Goal: Information Seeking & Learning: Learn about a topic

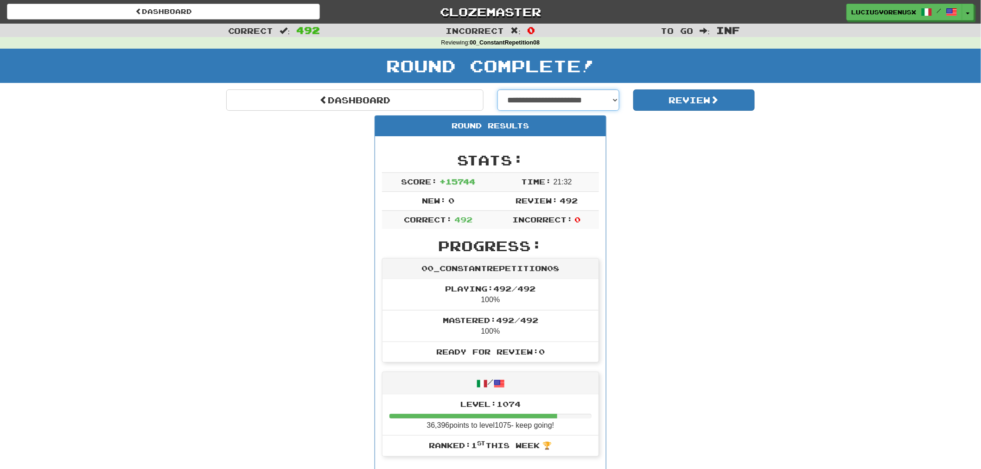
click at [538, 99] on select "**********" at bounding box center [558, 99] width 122 height 21
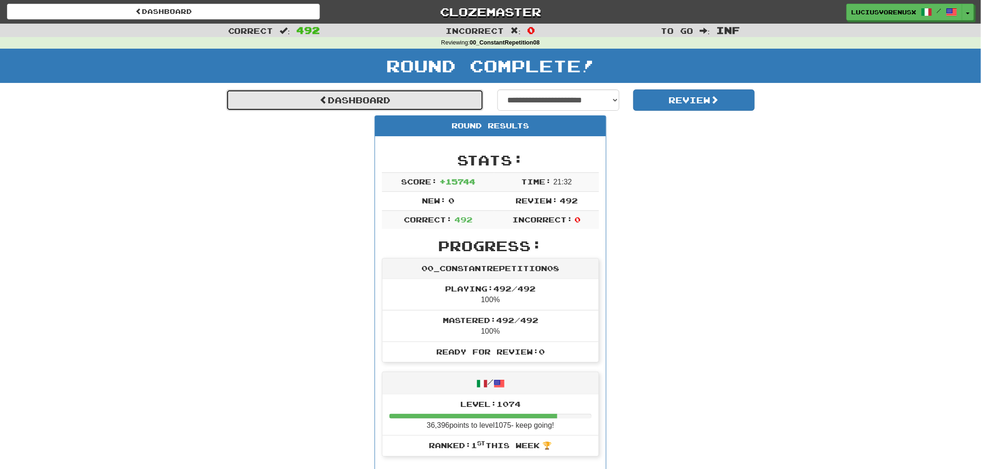
click at [284, 98] on link "Dashboard" at bounding box center [354, 99] width 257 height 21
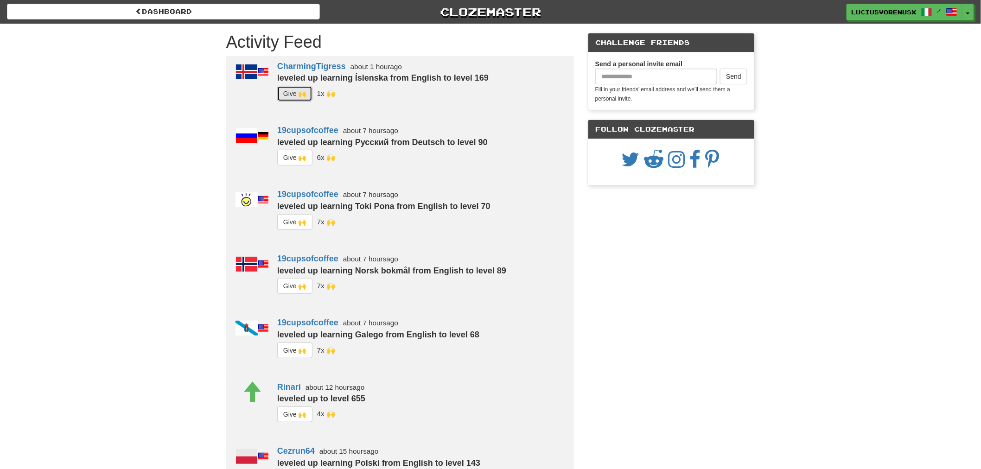
click at [293, 91] on button "G i ve 🙌" at bounding box center [294, 94] width 35 height 16
click at [295, 159] on button "G i ve 🙌" at bounding box center [294, 158] width 35 height 16
click at [298, 288] on button "G i ve 🙌" at bounding box center [294, 286] width 35 height 16
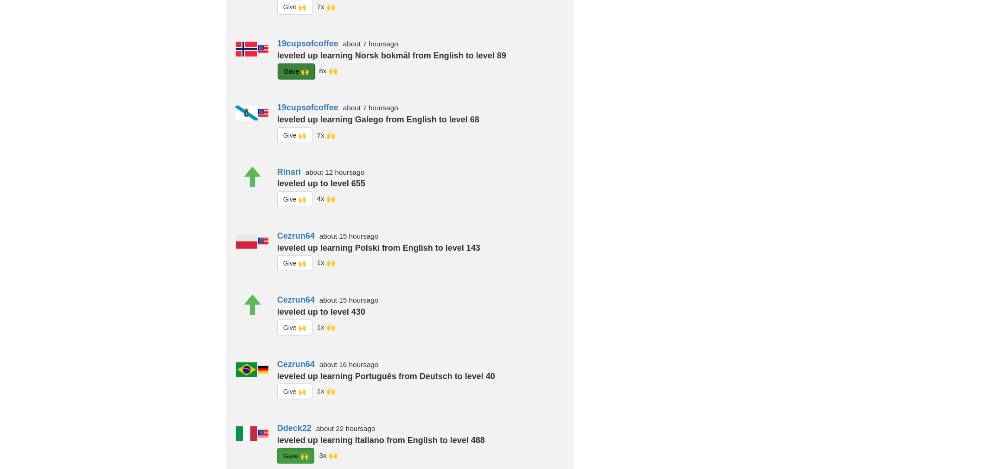
scroll to position [226, 0]
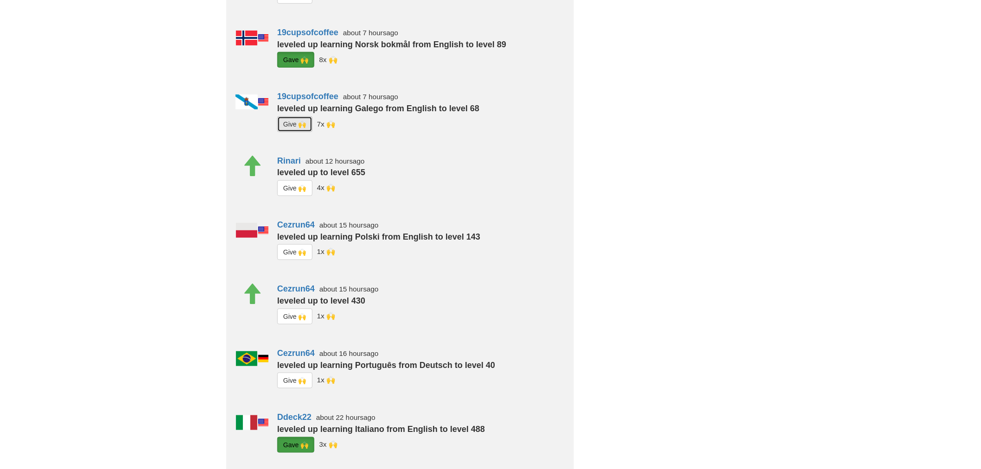
click at [297, 128] on button "G i ve 🙌" at bounding box center [294, 124] width 35 height 16
click at [293, 254] on button "G i ve 🙌" at bounding box center [294, 252] width 35 height 16
click at [293, 316] on button "G i ve 🙌" at bounding box center [294, 317] width 35 height 16
click at [292, 379] on button "G i ve 🙌" at bounding box center [294, 381] width 35 height 16
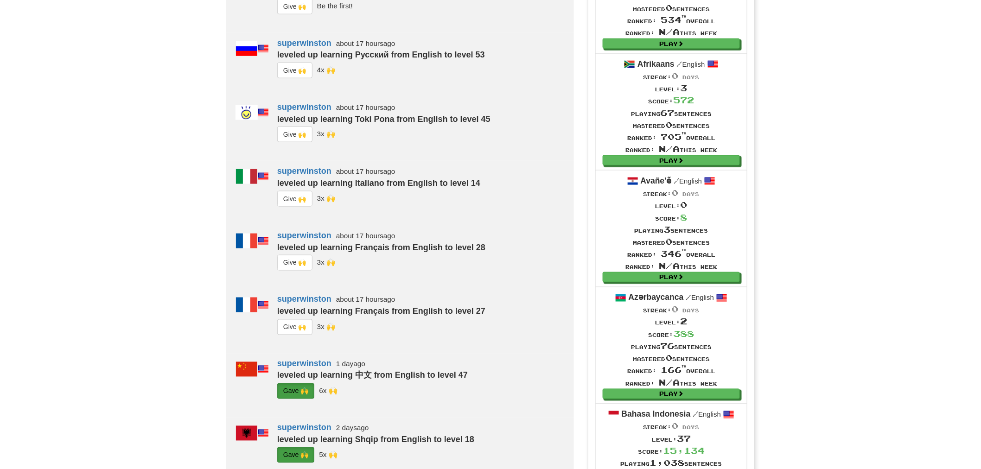
scroll to position [494, 0]
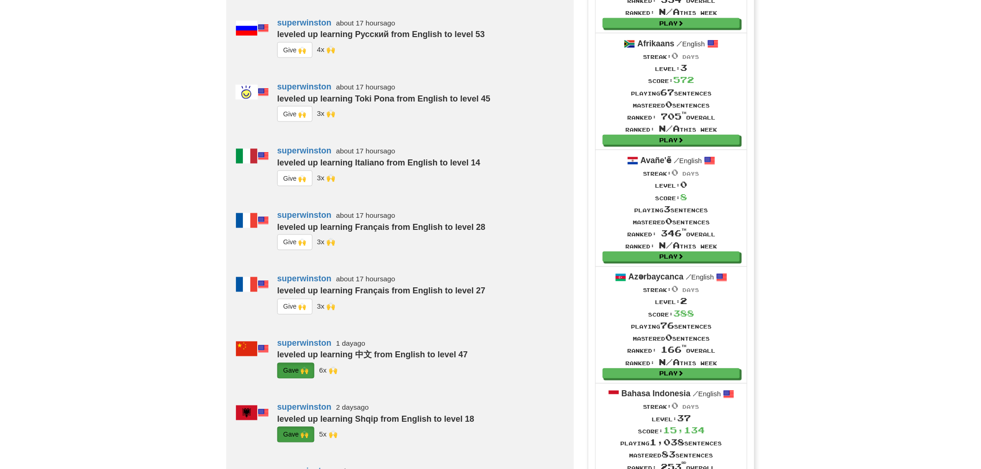
click at [294, 58] on button "G i ve 🙌" at bounding box center [294, 50] width 35 height 16
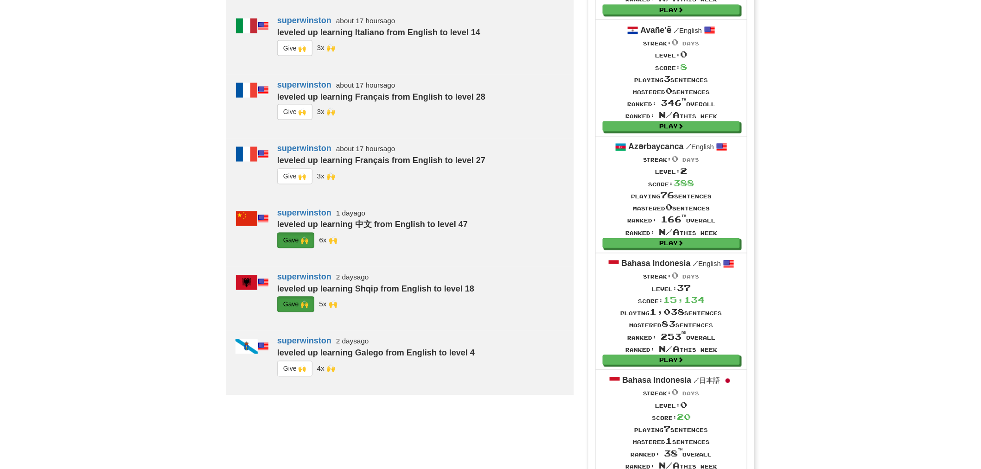
scroll to position [741, 0]
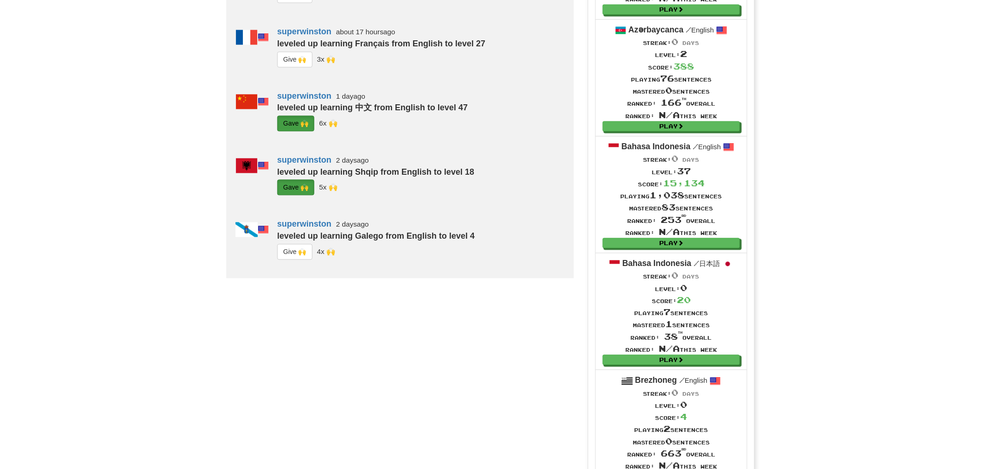
click at [286, 67] on button "G i ve 🙌" at bounding box center [294, 59] width 35 height 16
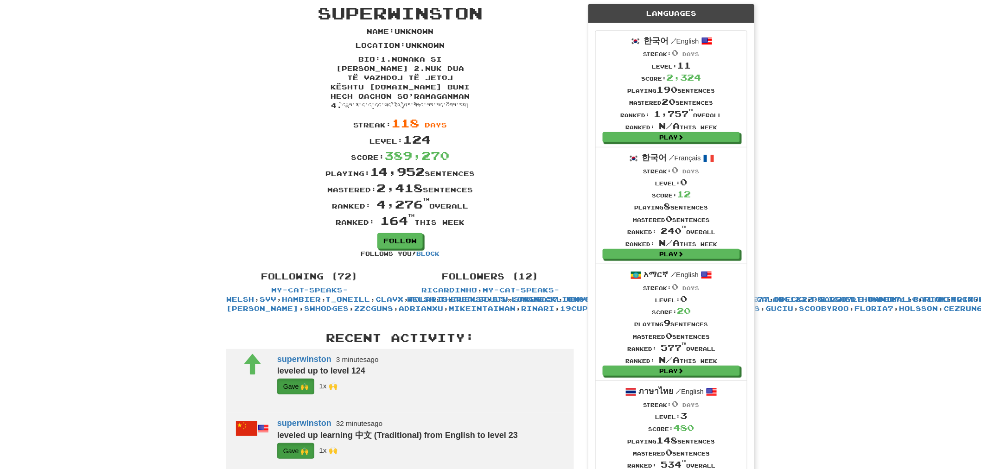
scroll to position [0, 0]
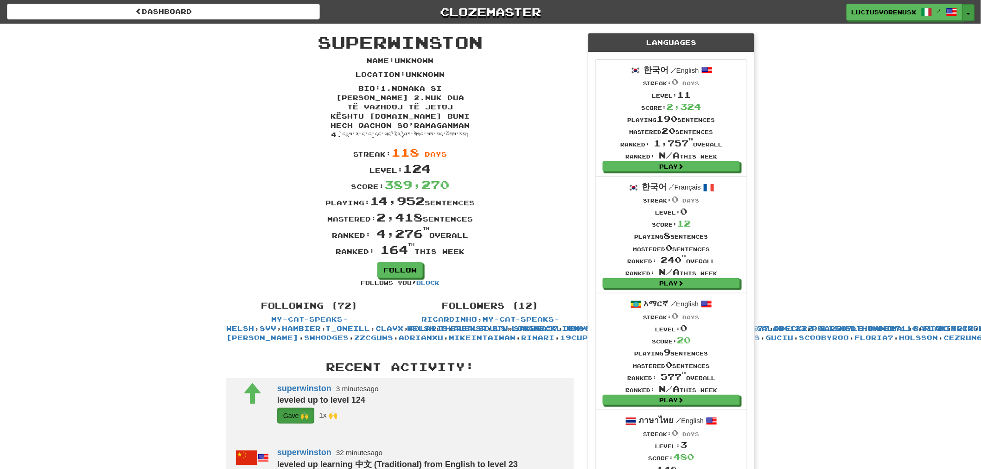
click at [964, 12] on button "Toggle Dropdown" at bounding box center [968, 12] width 12 height 17
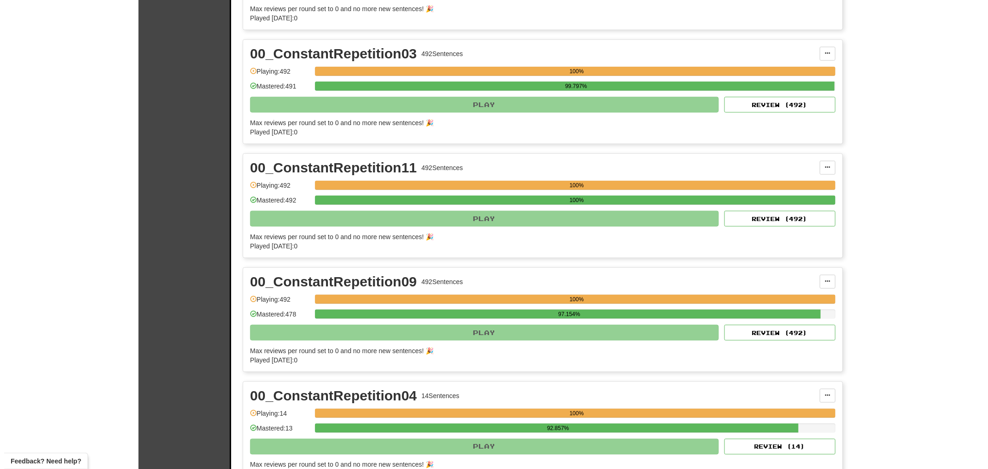
scroll to position [267, 0]
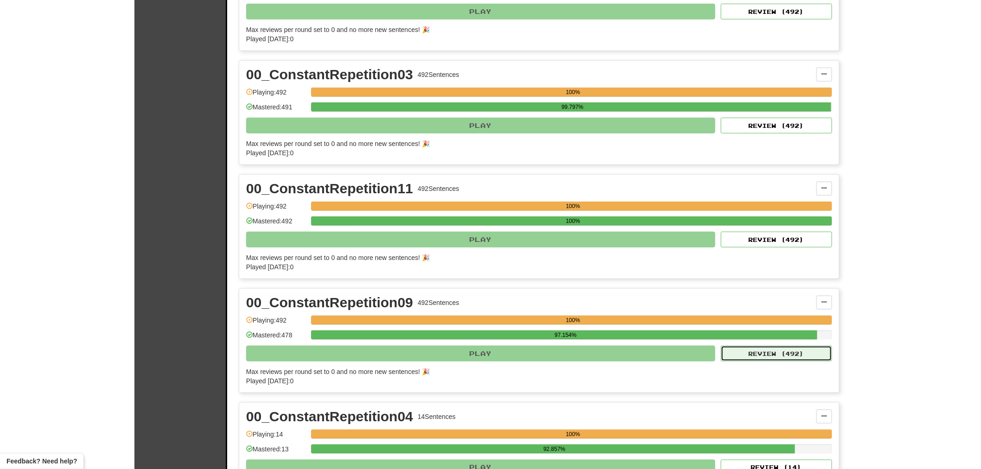
click at [782, 352] on button "Review ( 492 )" at bounding box center [776, 354] width 111 height 16
select select "********"
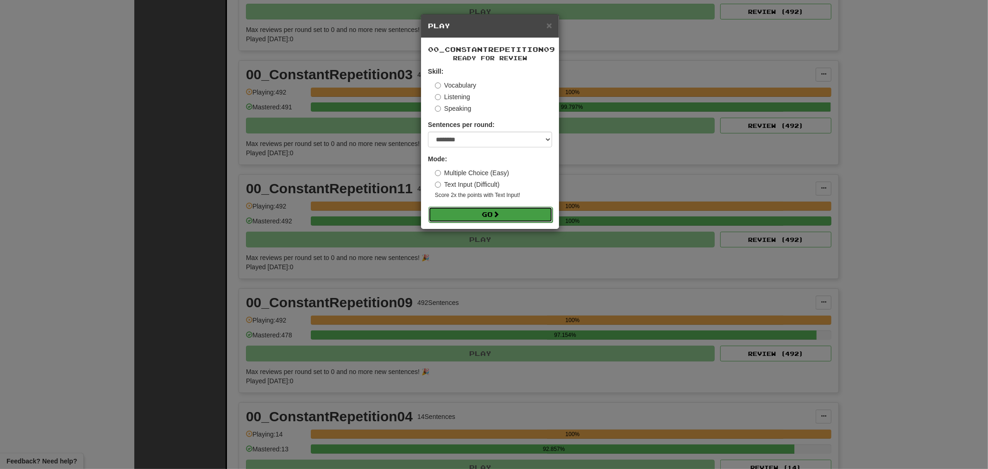
click at [497, 211] on span at bounding box center [496, 214] width 6 height 6
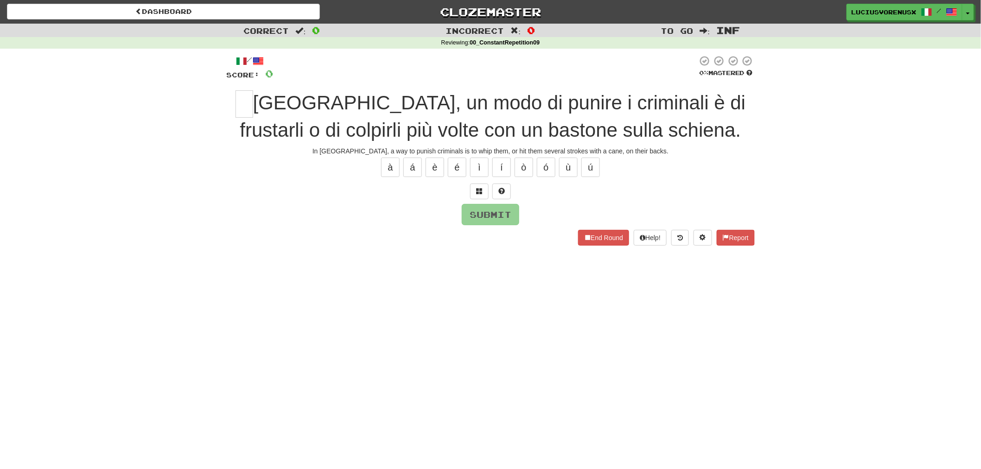
click at [57, 255] on div "Correct : 0 Incorrect : 0 To go : Inf Reviewing : 00_ConstantRepetition09 / Sco…" at bounding box center [490, 141] width 981 height 235
click at [240, 98] on input "text" at bounding box center [244, 103] width 18 height 27
type input "*"
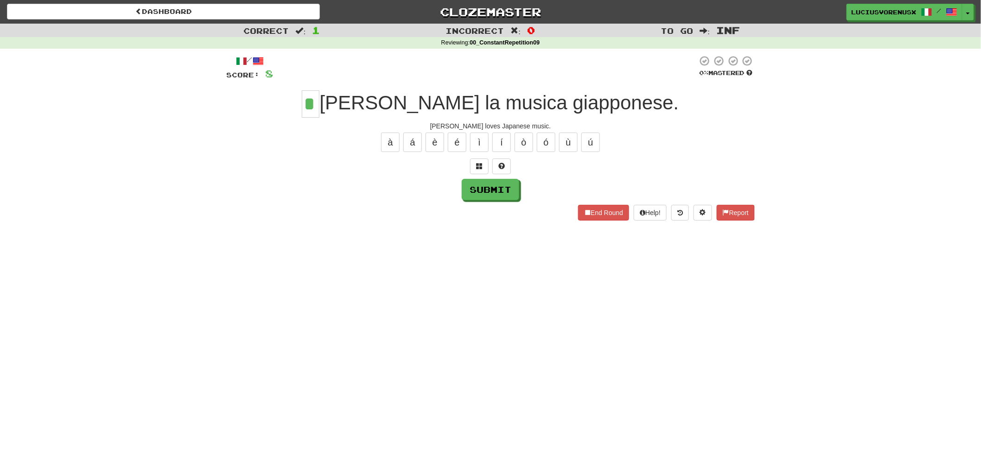
type input "*"
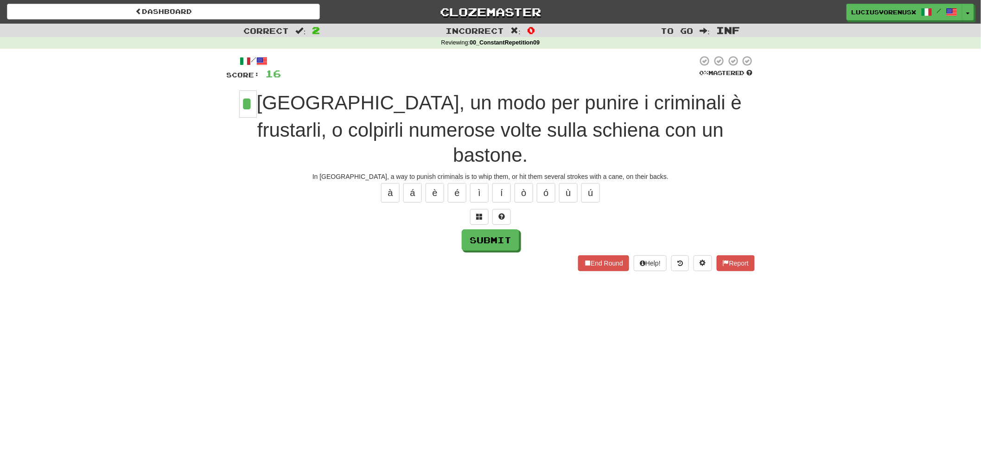
type input "*"
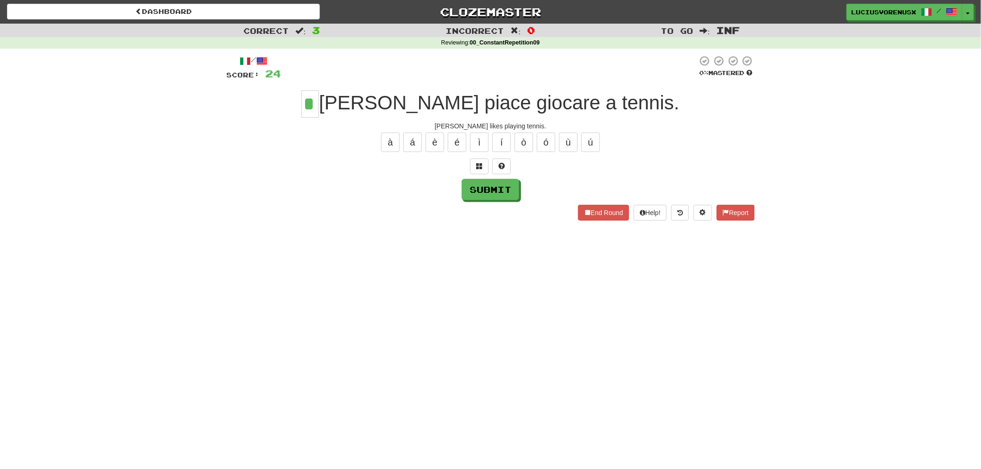
type input "*"
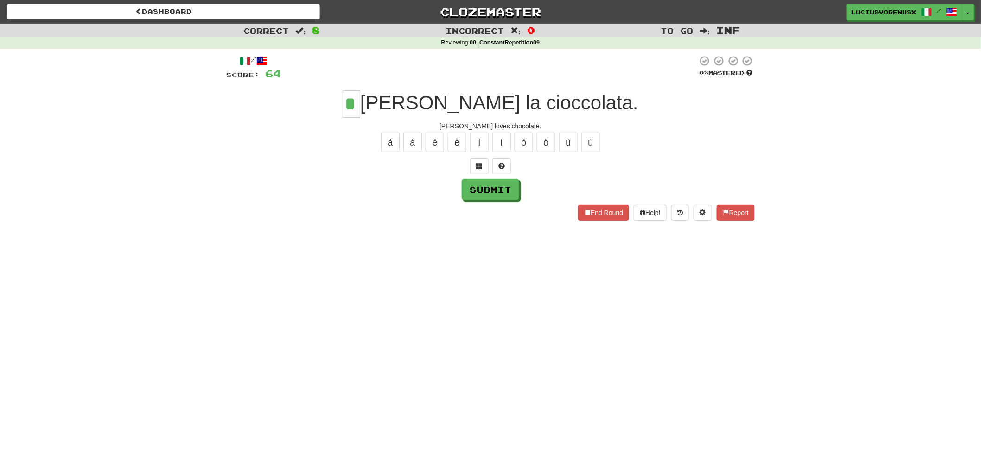
type input "*"
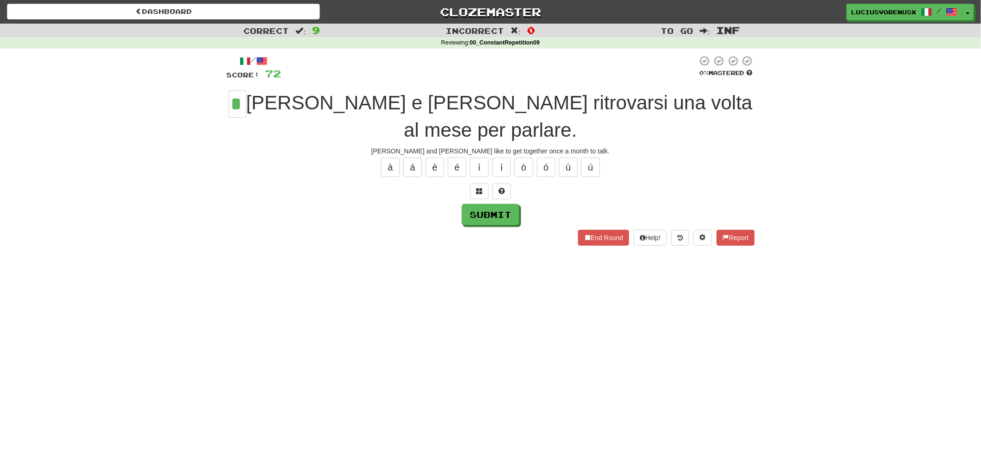
type input "*"
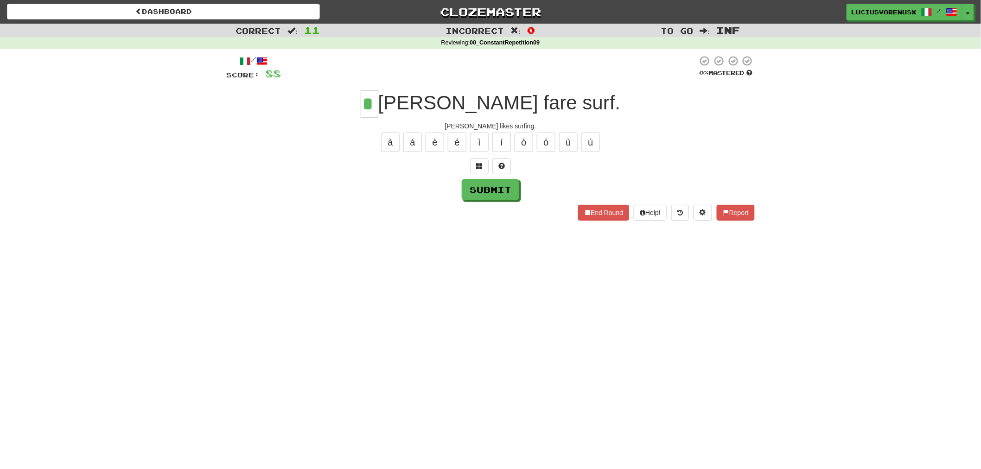
type input "*"
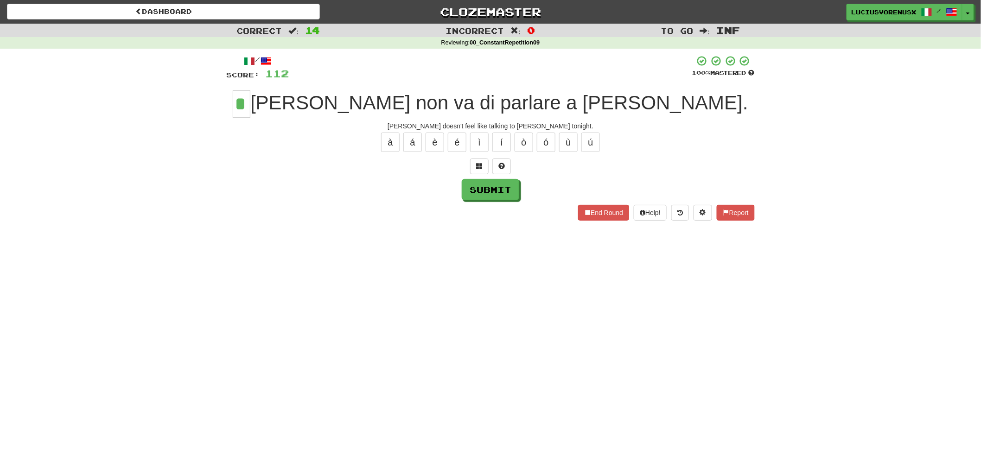
type input "*"
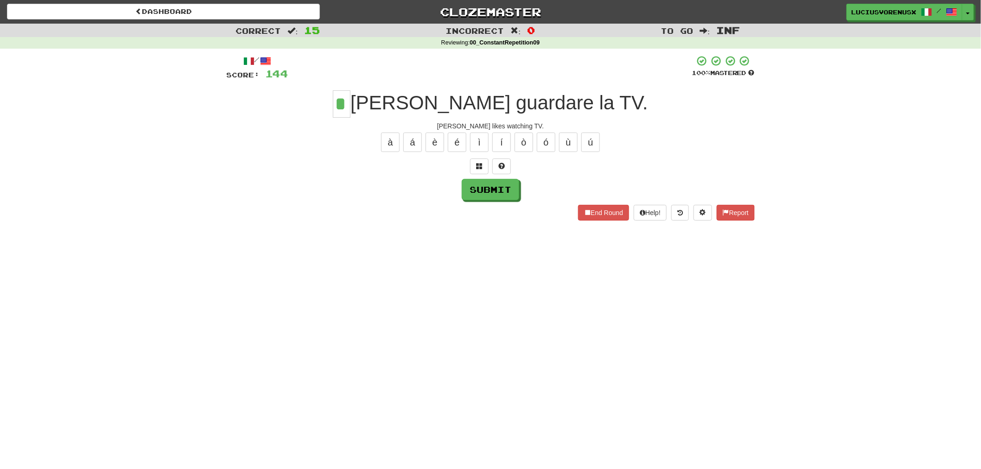
type input "*"
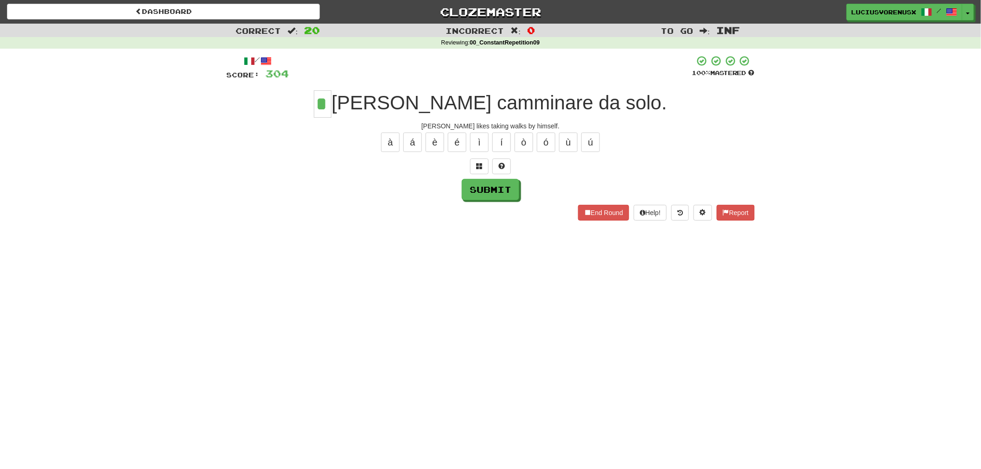
type input "*"
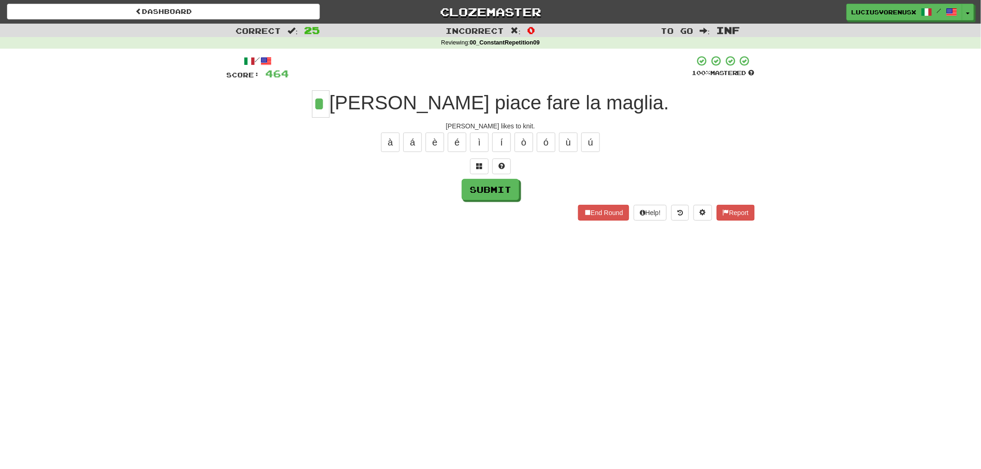
type input "*"
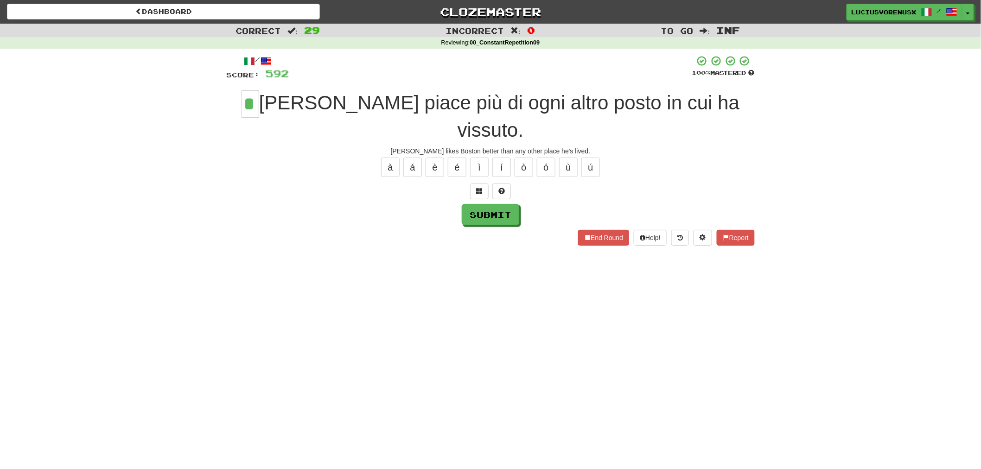
type input "*"
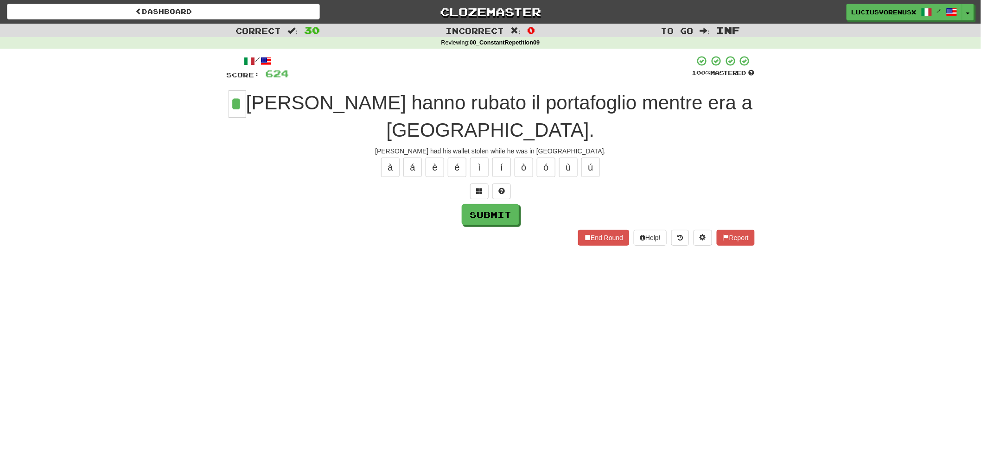
type input "*"
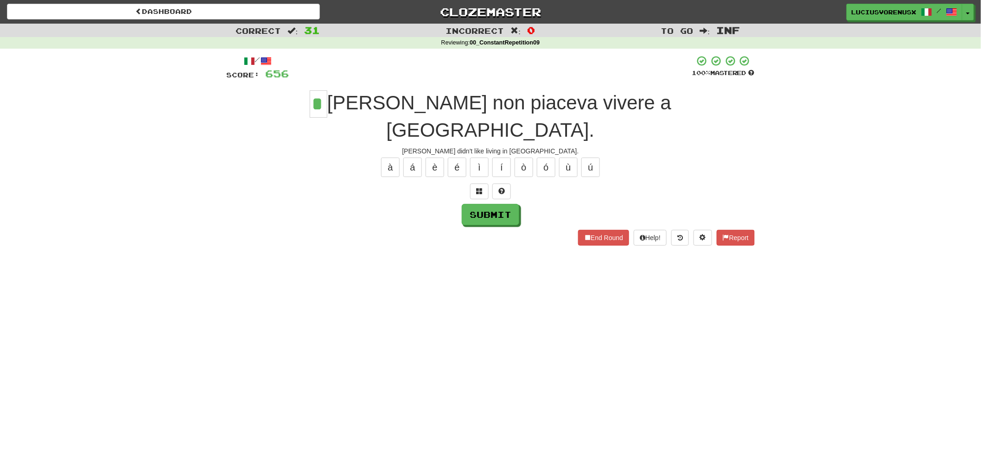
type input "*"
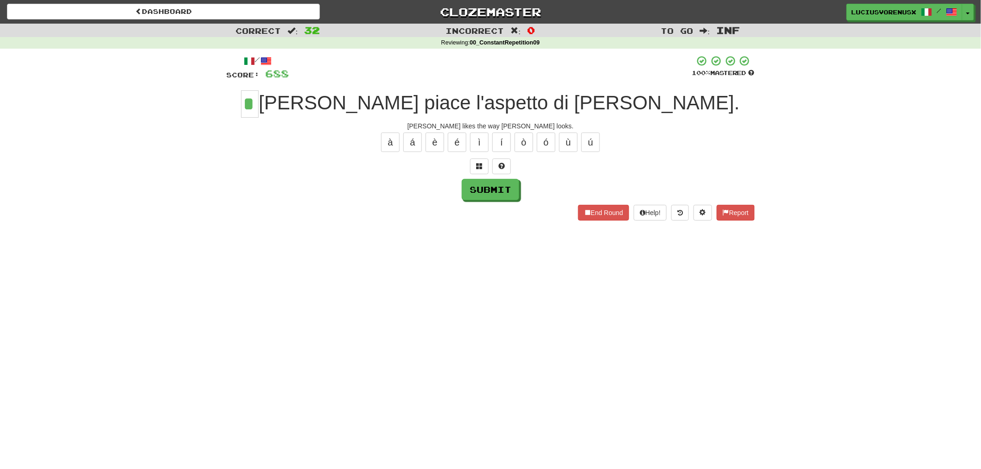
type input "*"
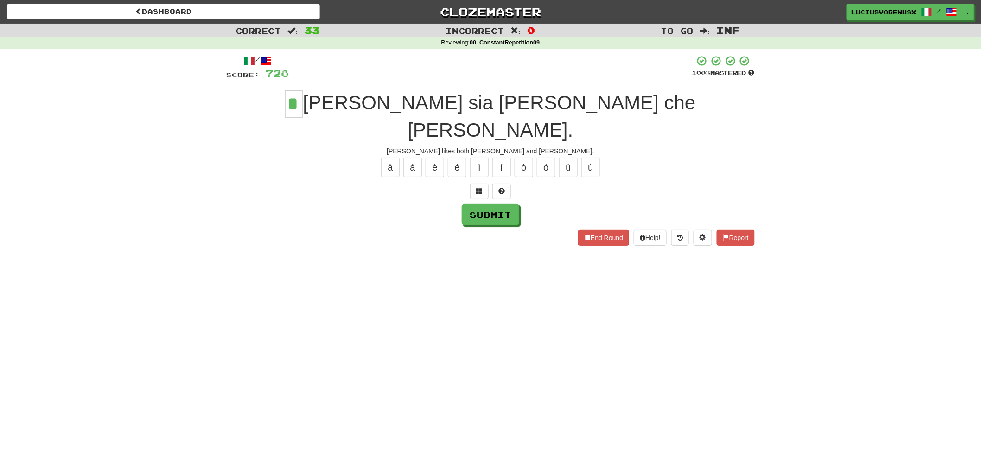
type input "*"
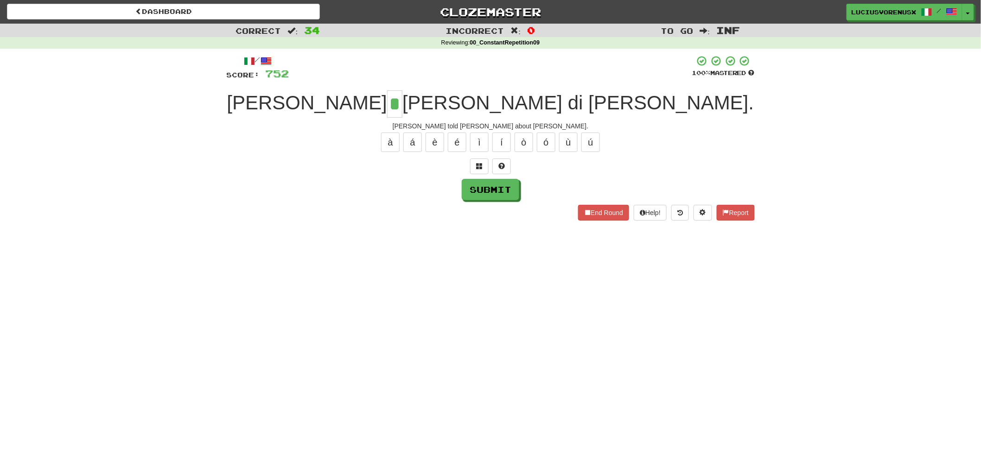
type input "*"
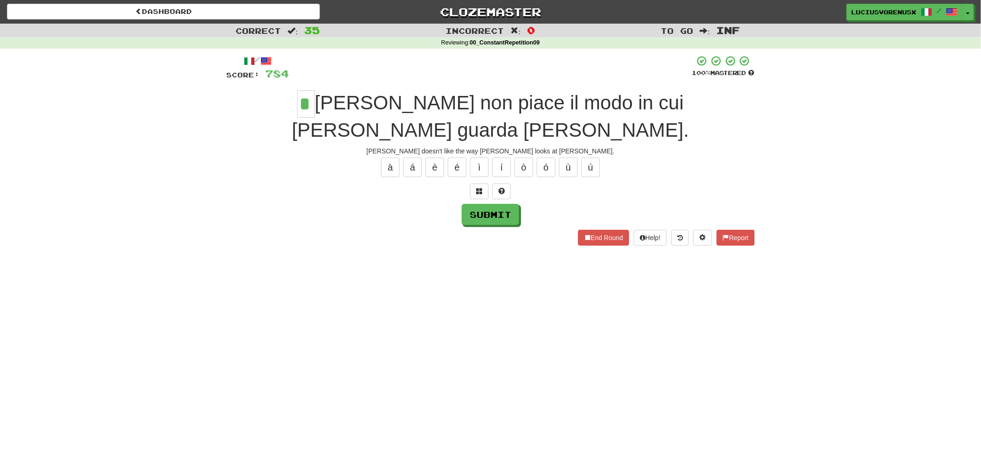
type input "*"
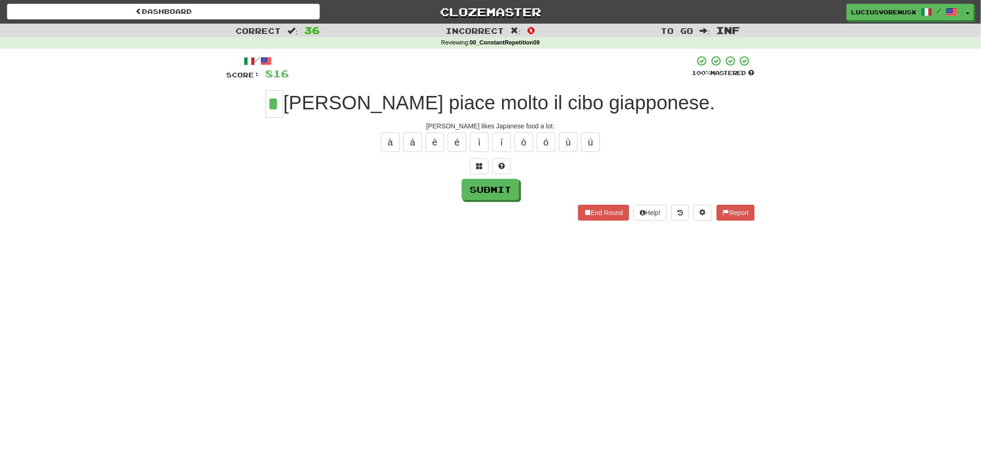
type input "*"
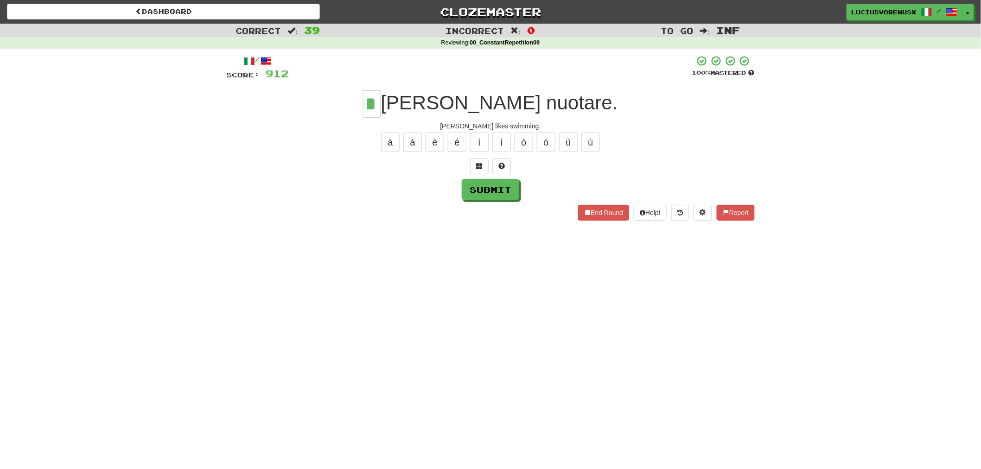
type input "*"
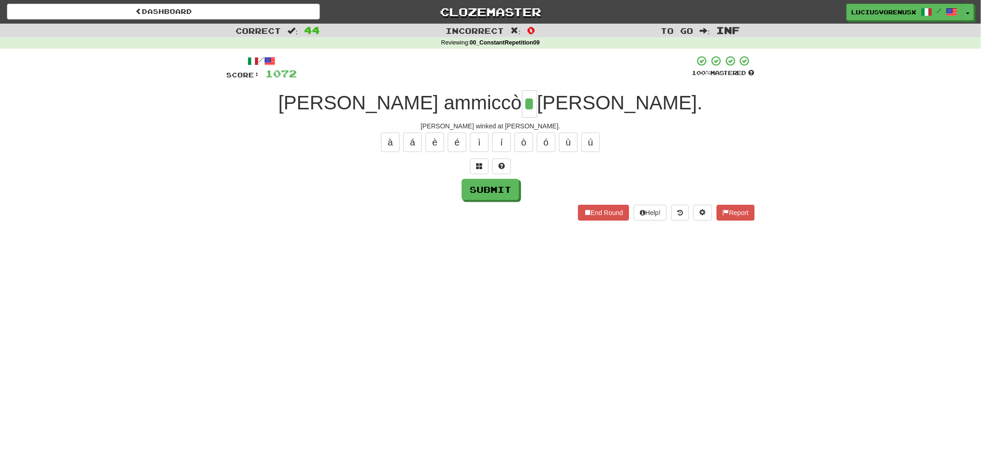
type input "*"
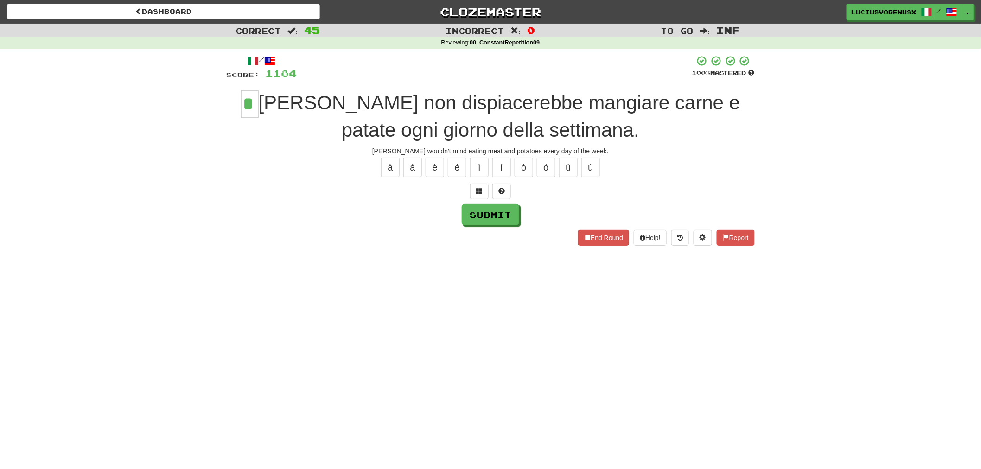
type input "*"
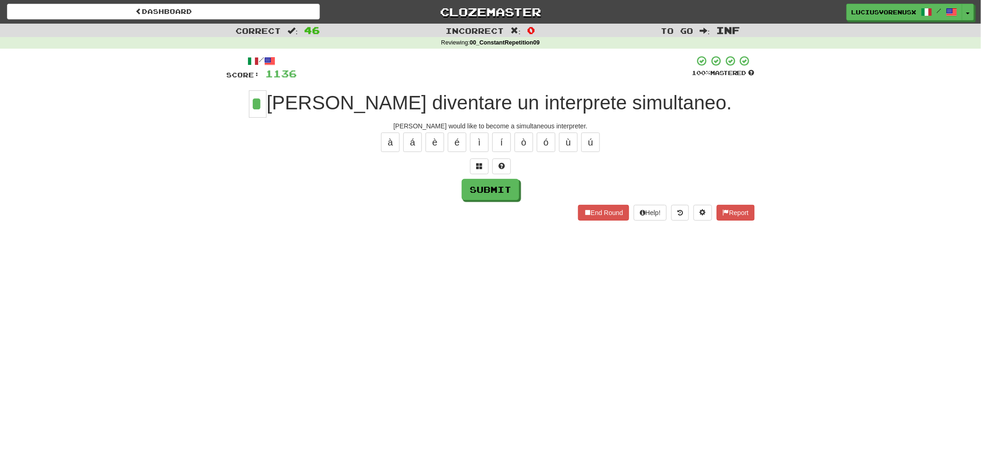
type input "*"
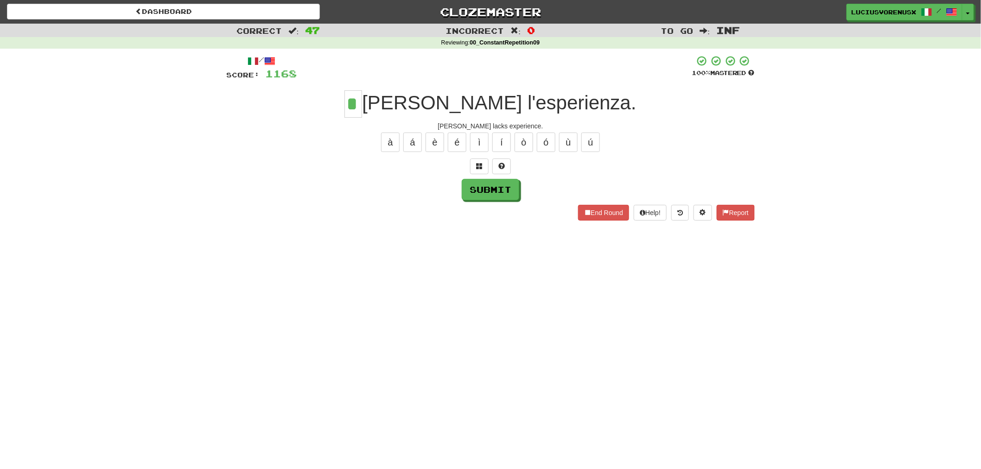
type input "*"
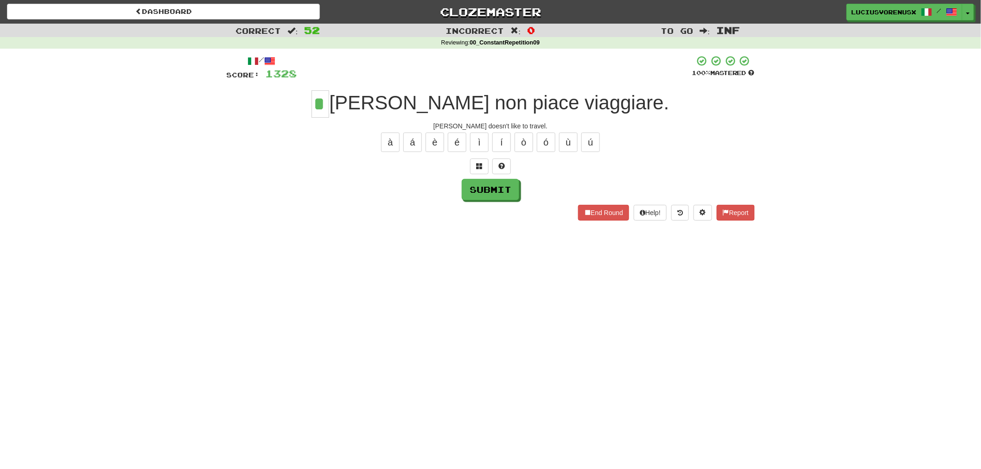
type input "*"
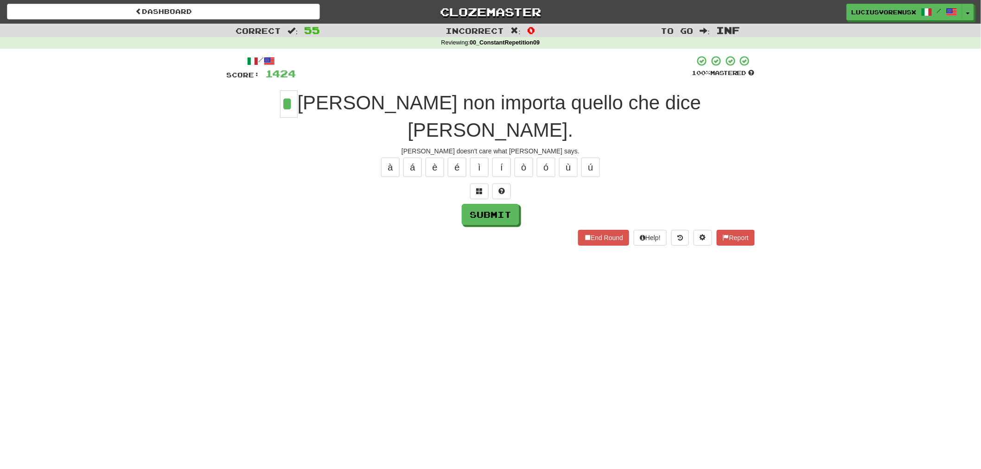
type input "*"
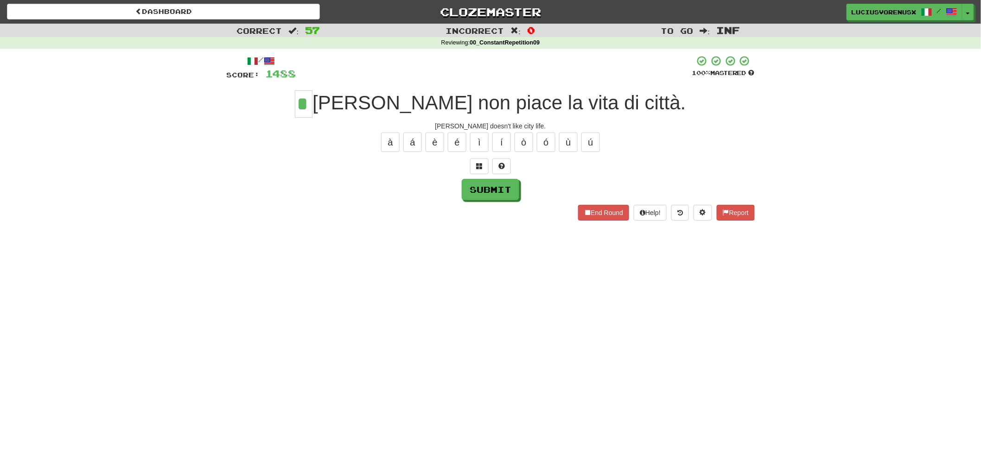
type input "*"
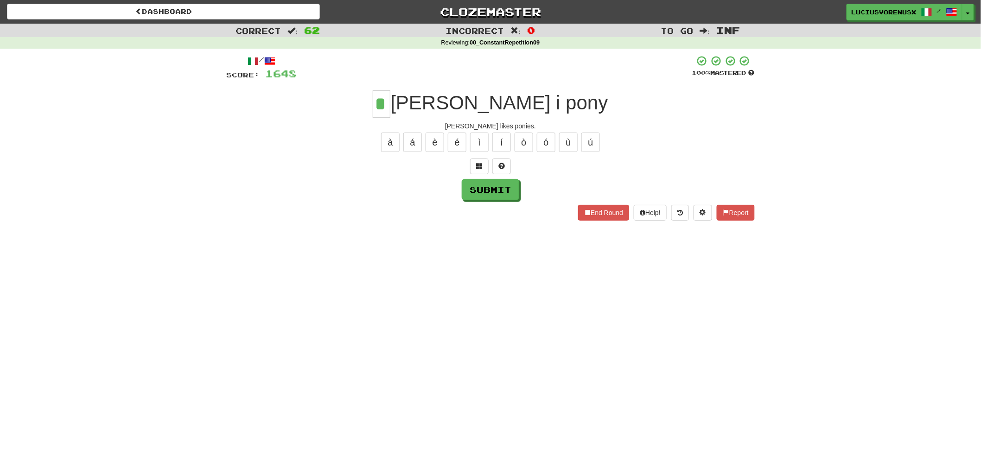
type input "*"
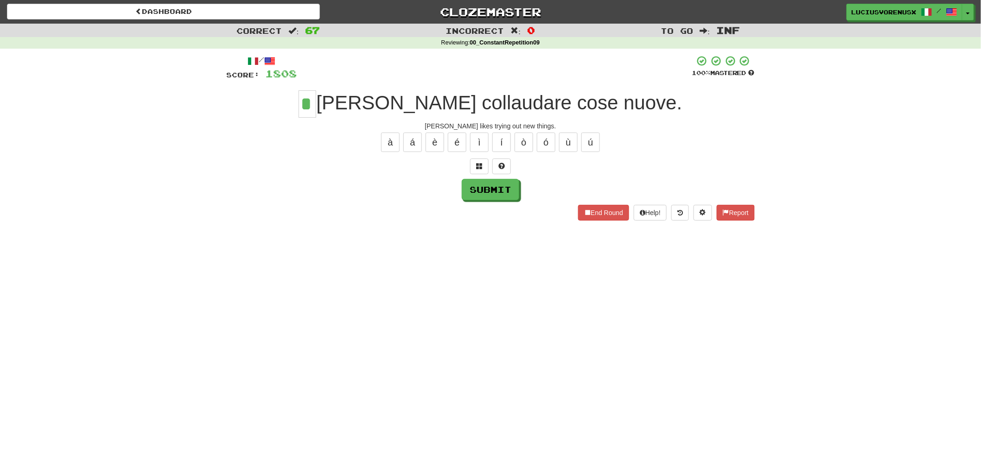
type input "*"
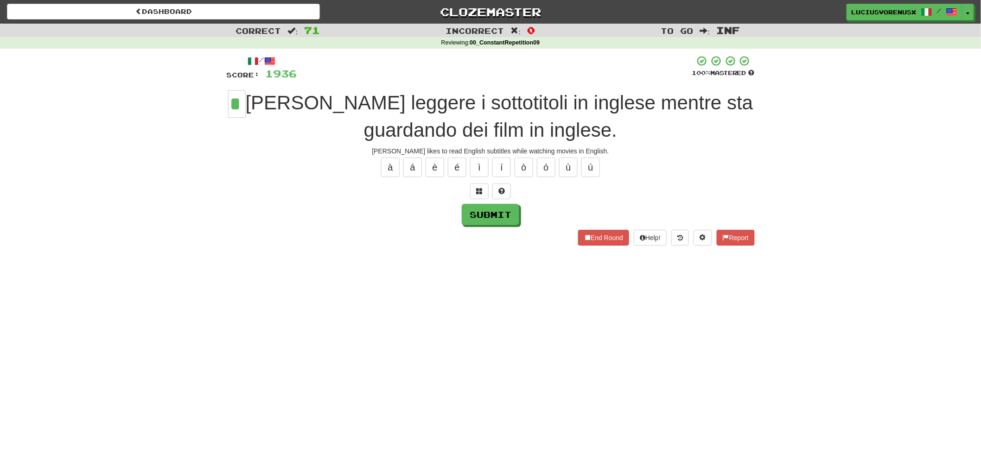
type input "*"
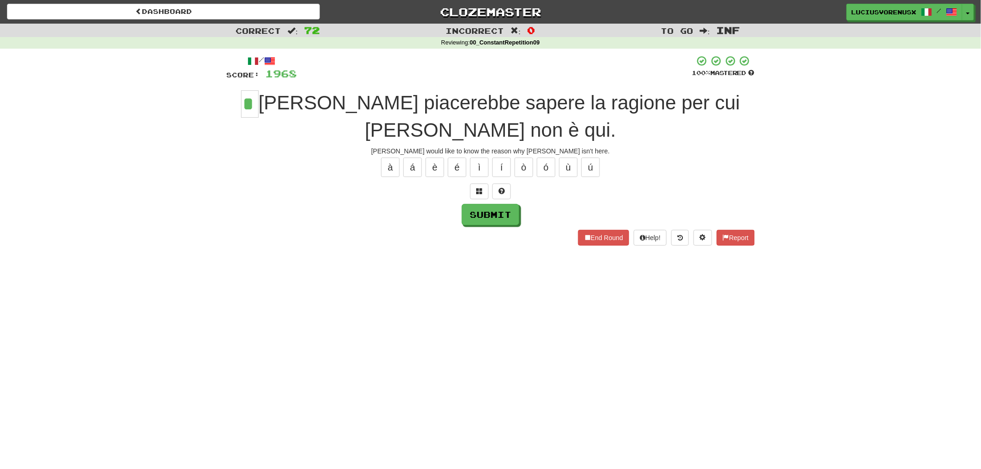
type input "*"
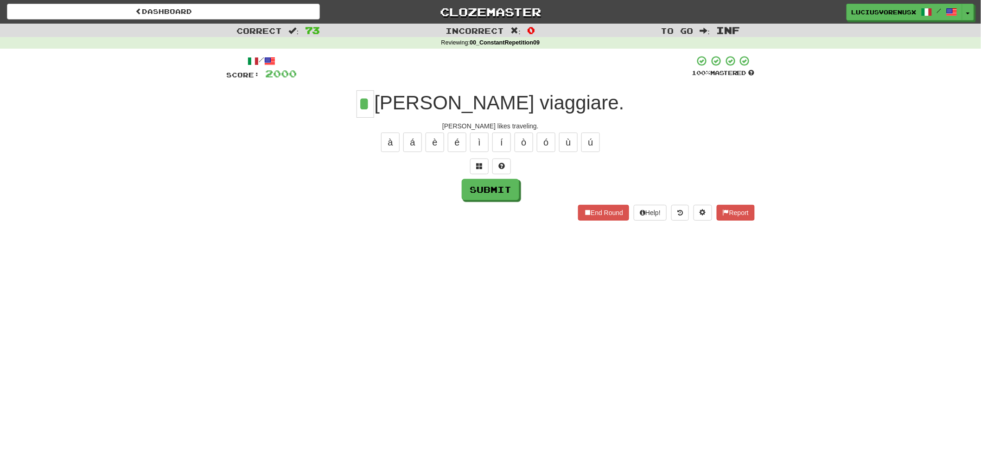
type input "*"
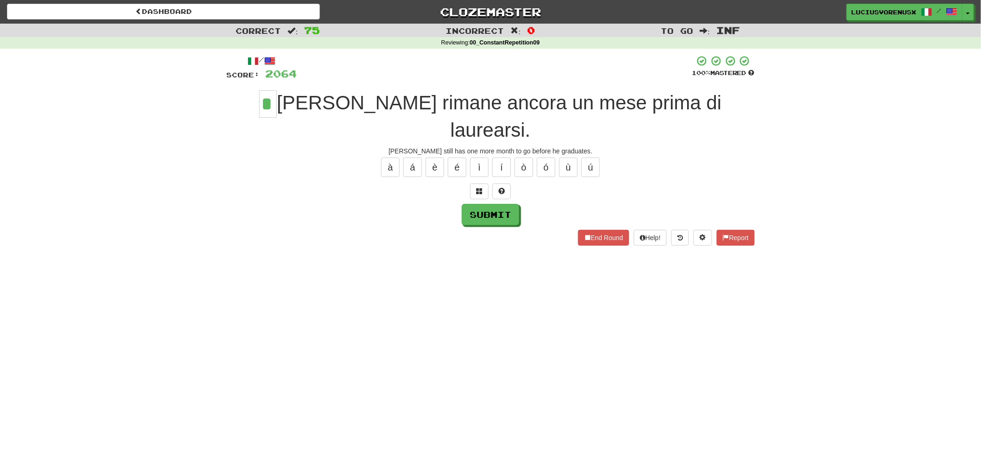
type input "*"
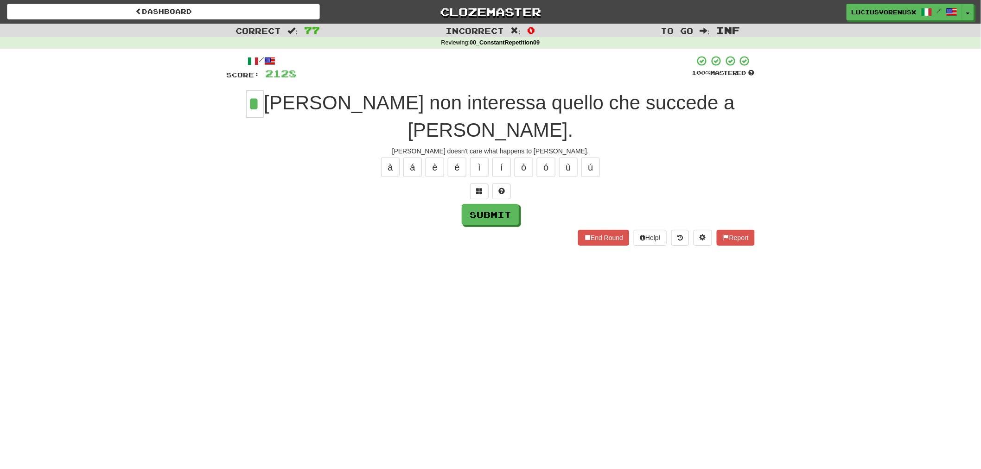
type input "*"
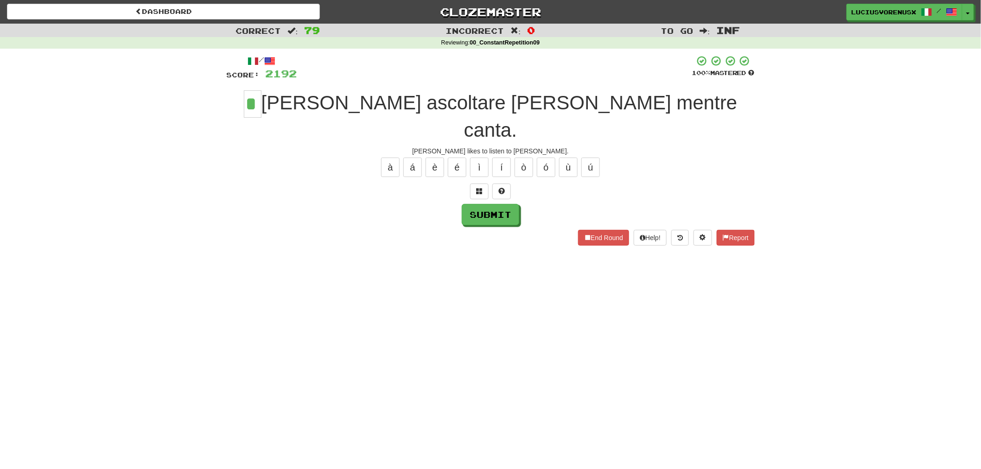
type input "*"
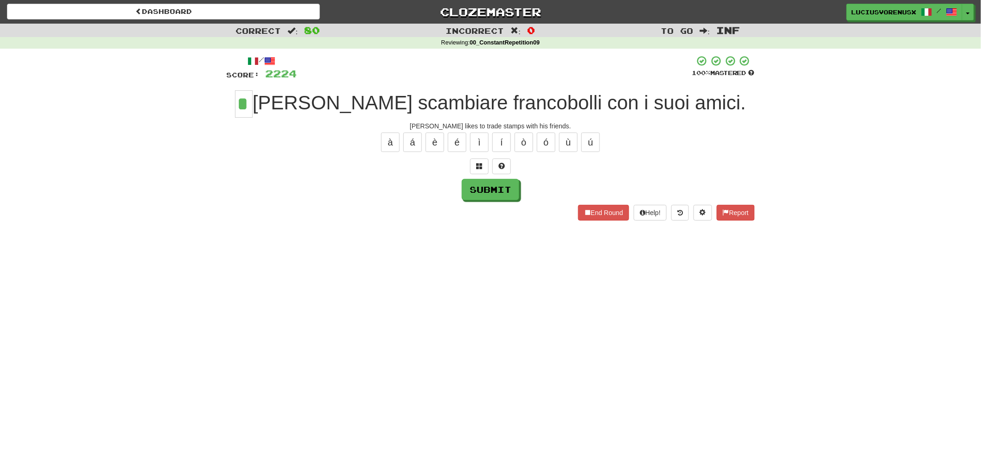
type input "*"
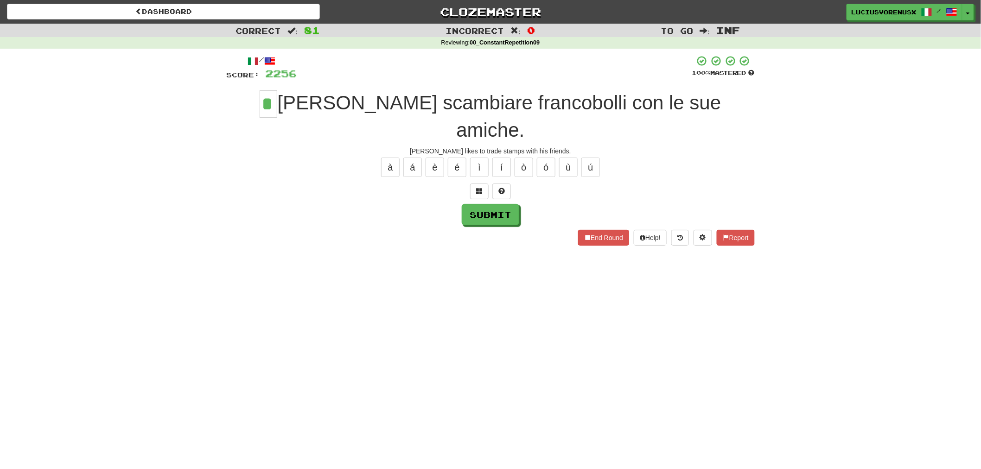
type input "*"
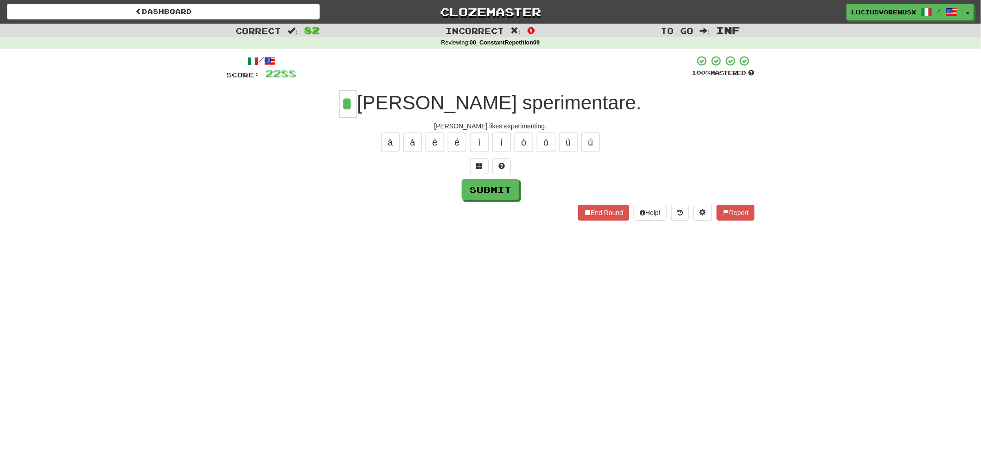
type input "*"
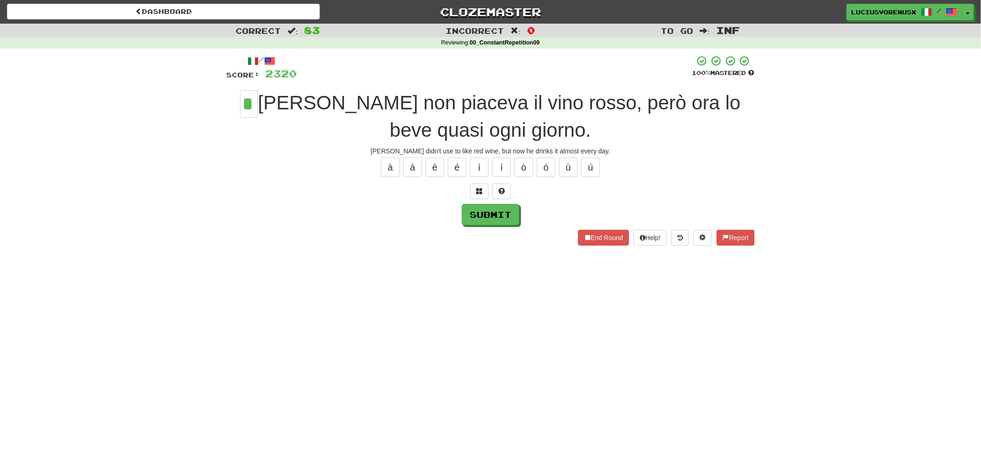
type input "*"
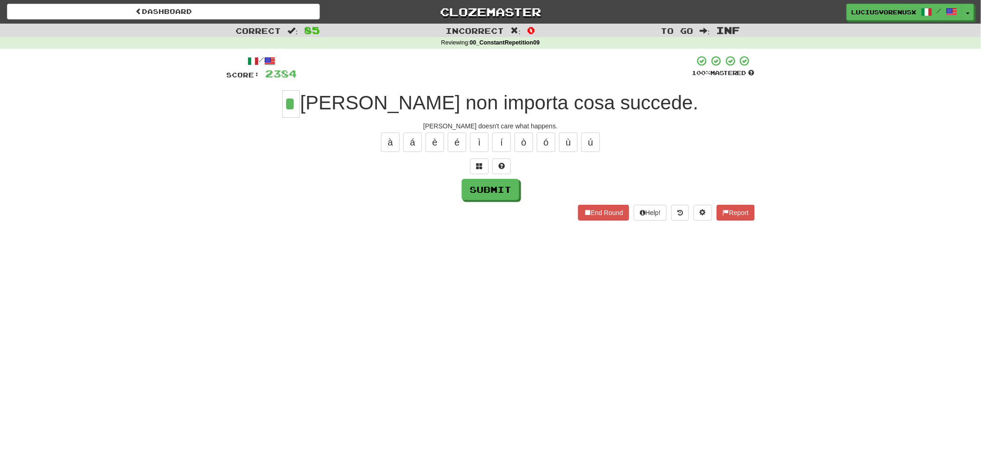
type input "*"
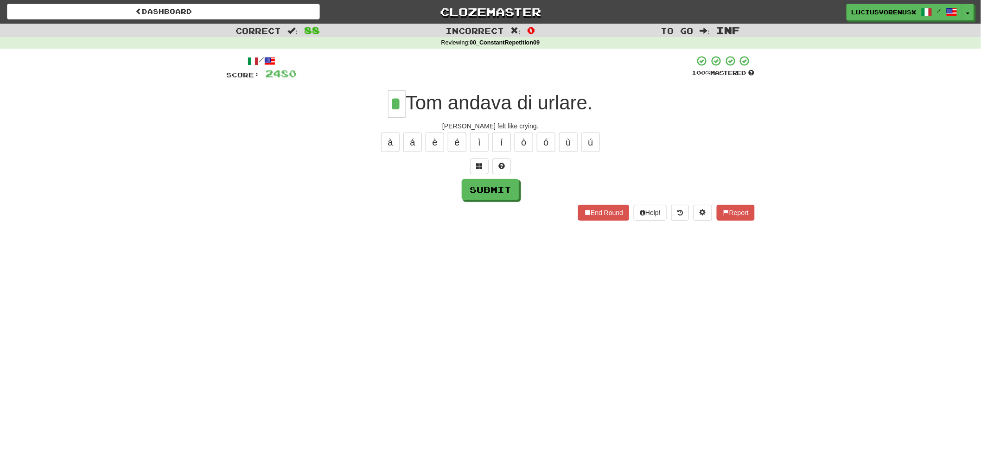
type input "*"
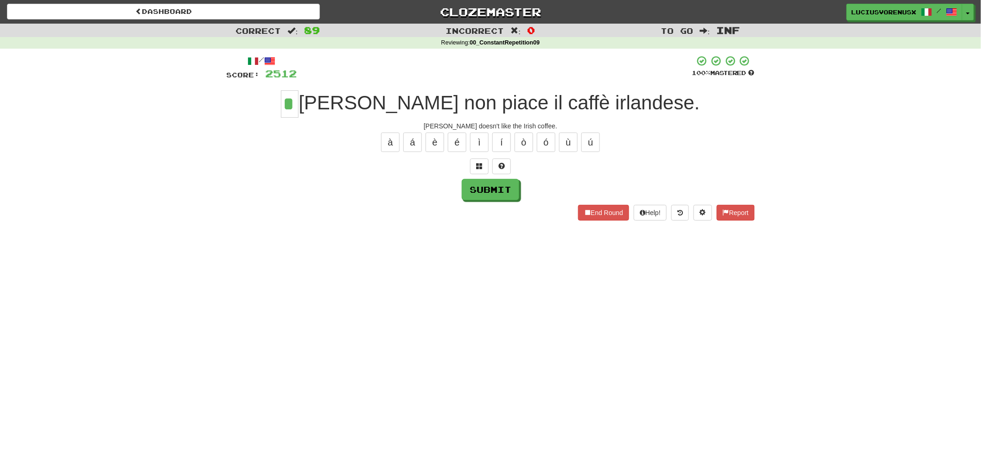
type input "*"
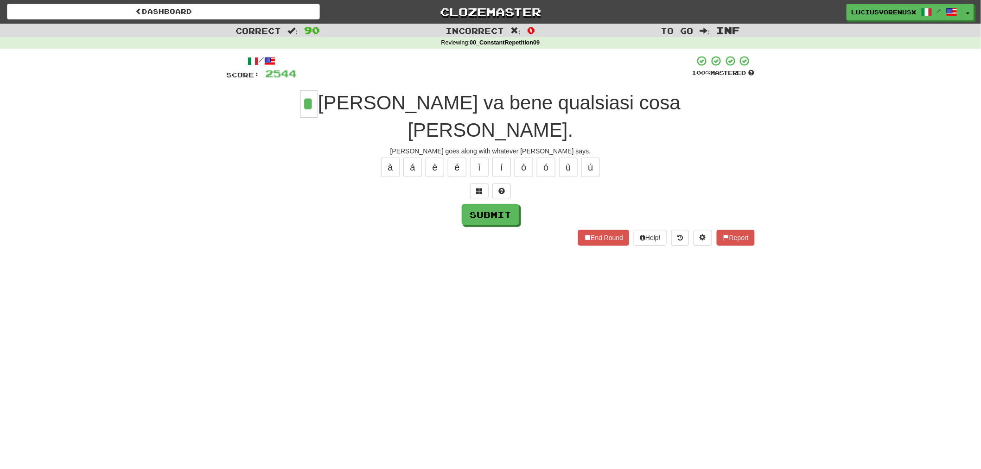
type input "*"
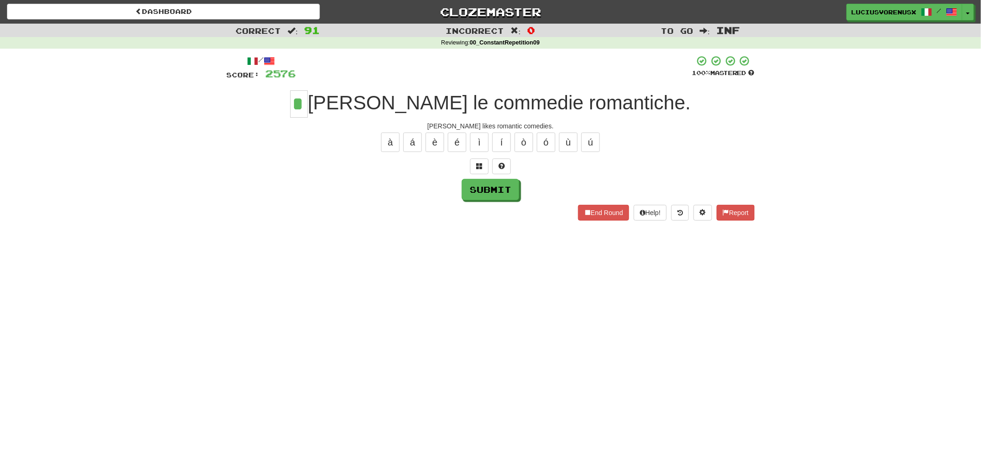
type input "*"
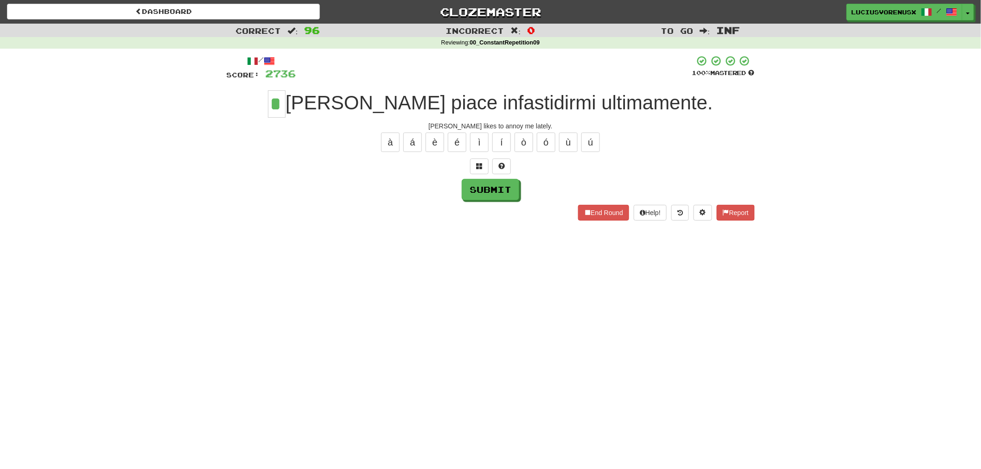
type input "*"
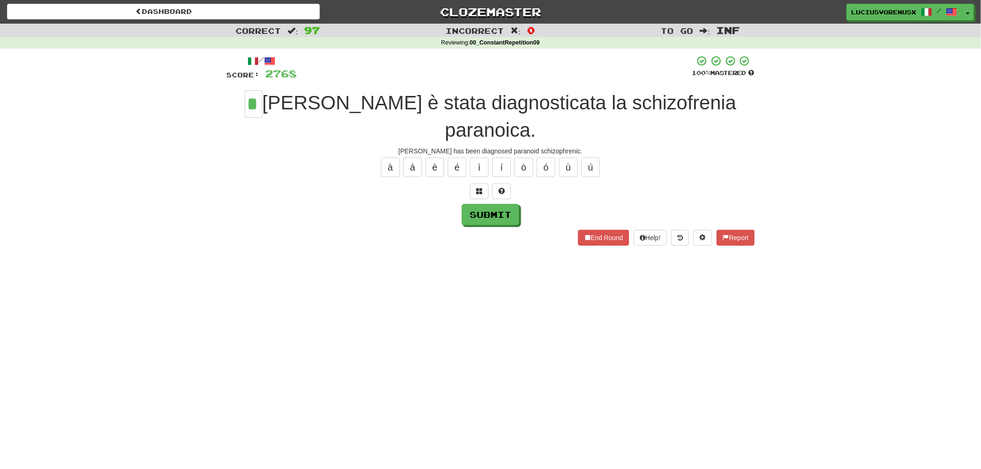
type input "*"
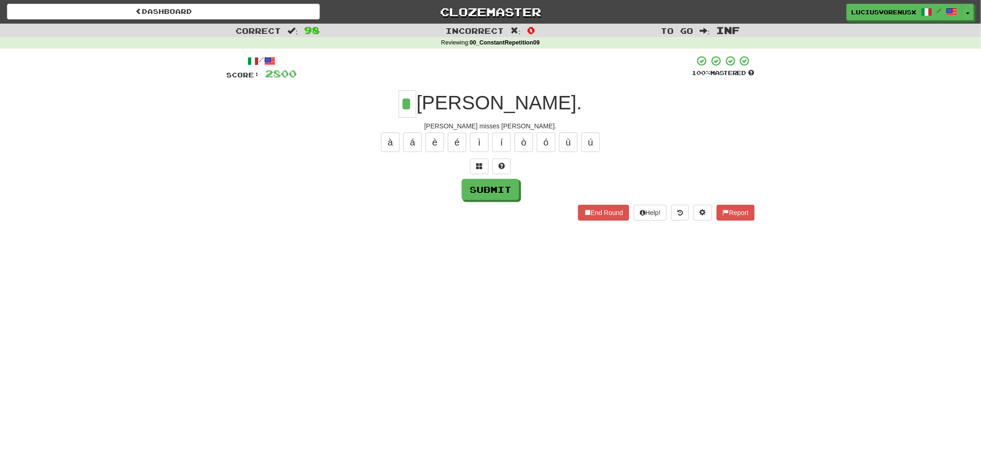
type input "*"
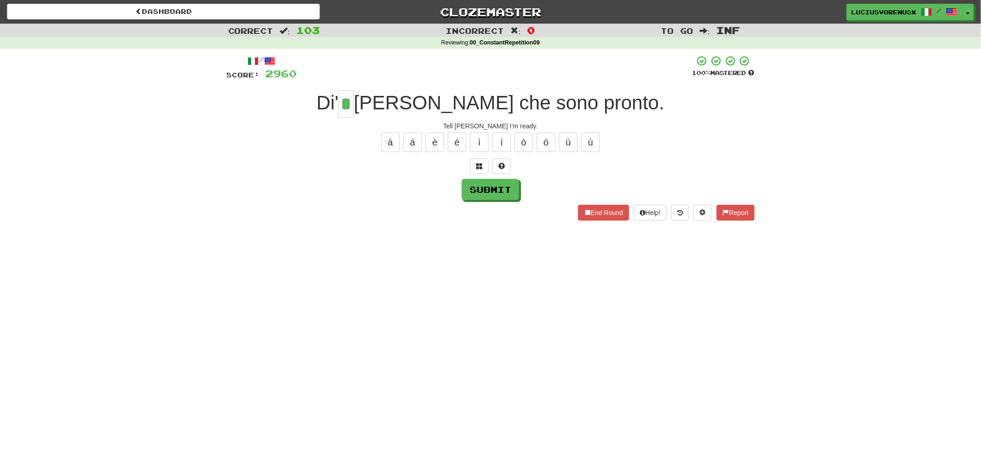
type input "*"
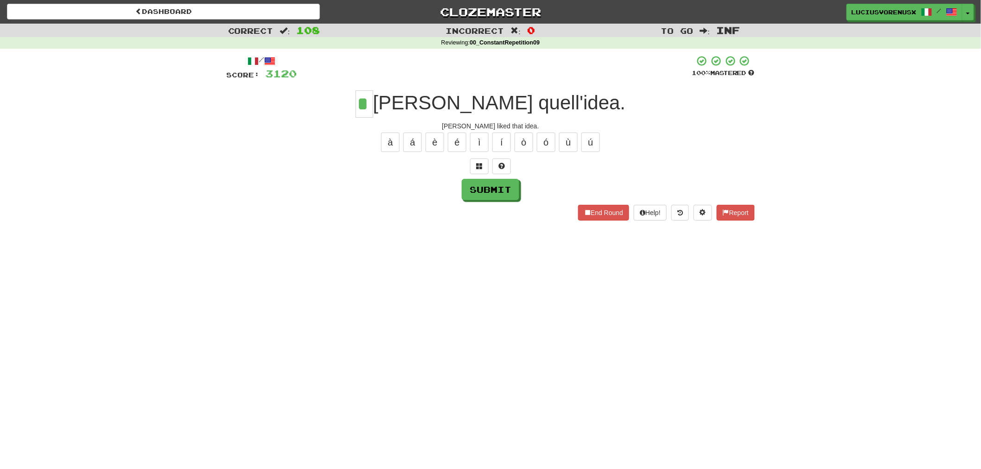
type input "*"
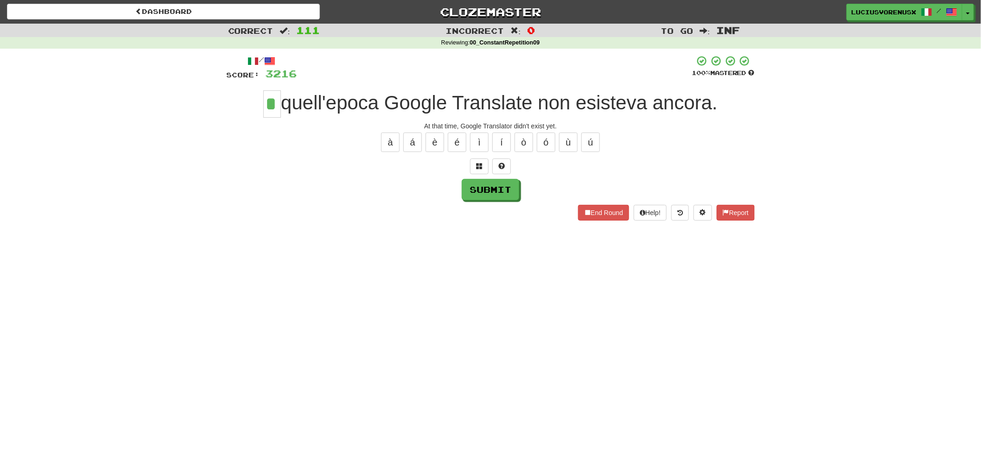
type input "*"
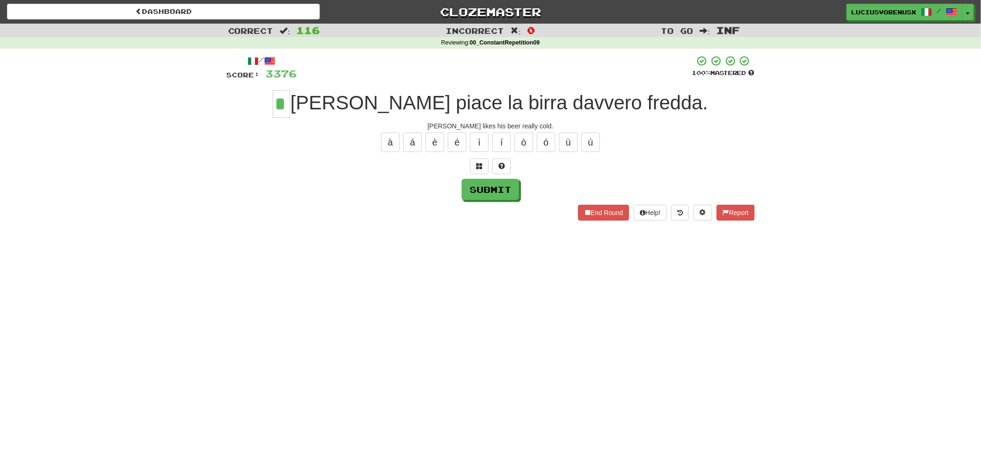
type input "*"
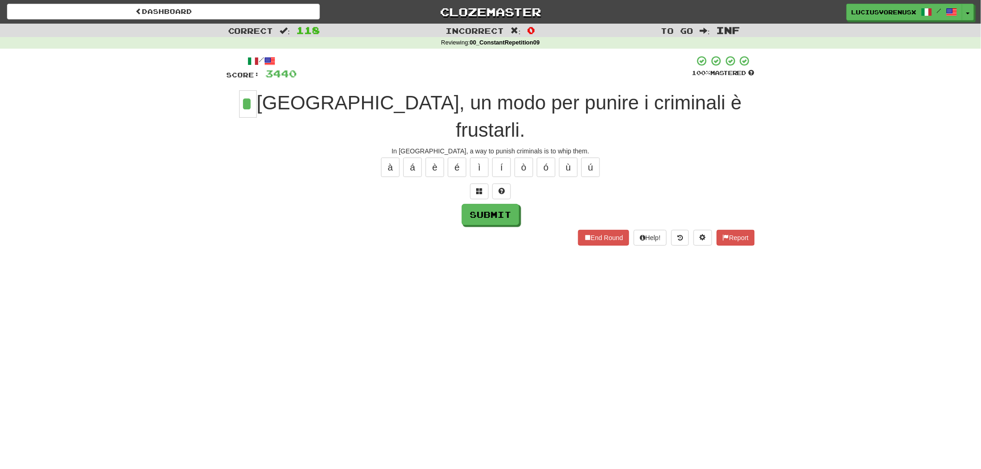
type input "*"
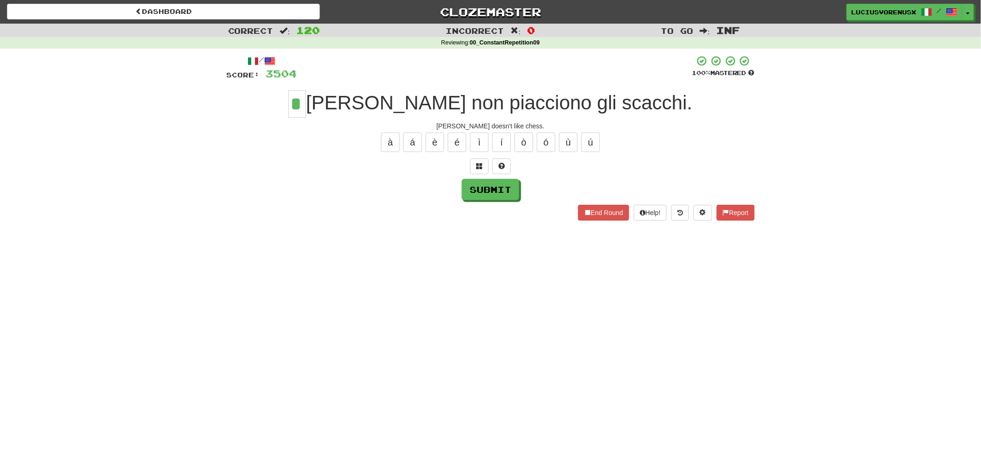
type input "*"
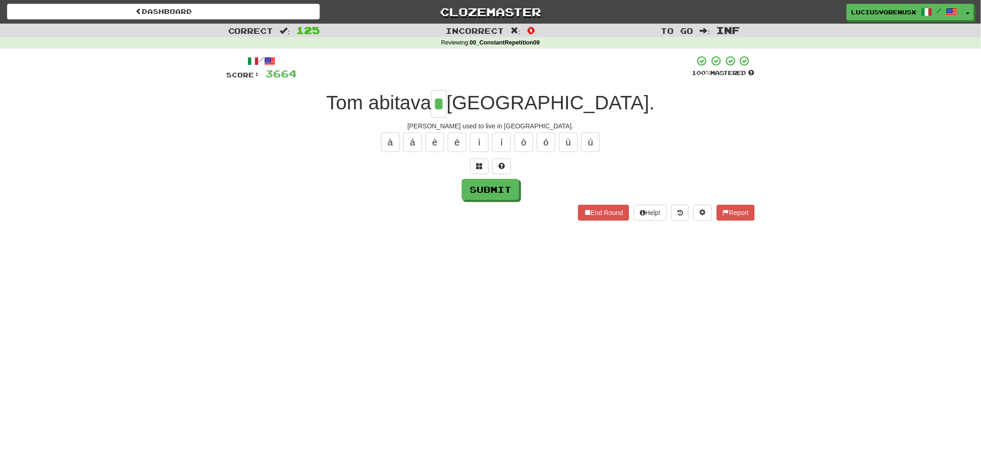
type input "*"
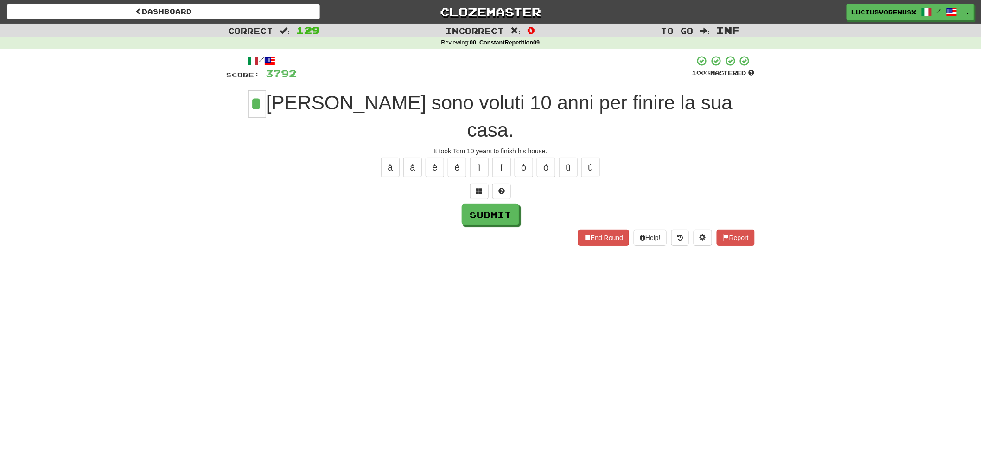
type input "*"
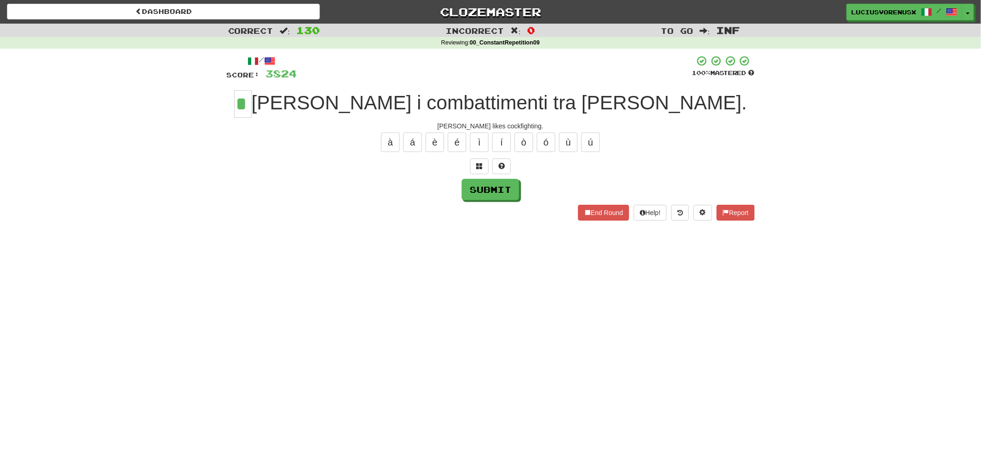
type input "*"
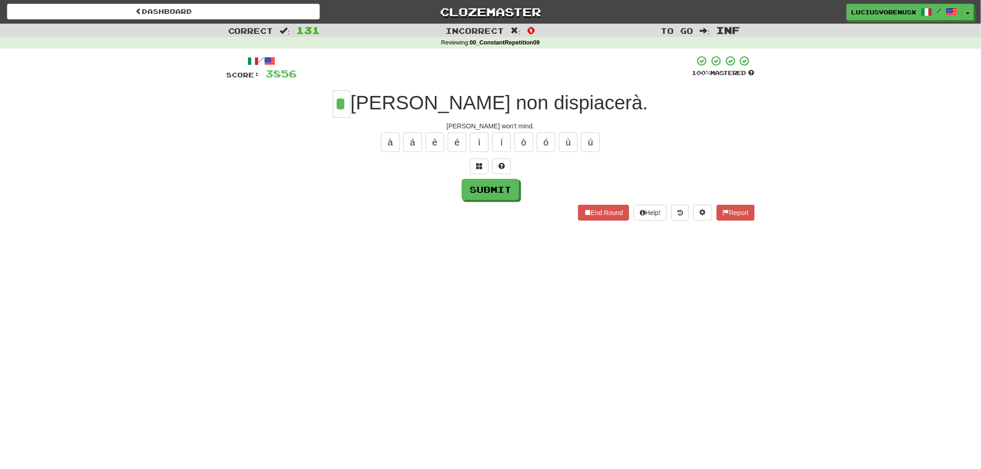
type input "*"
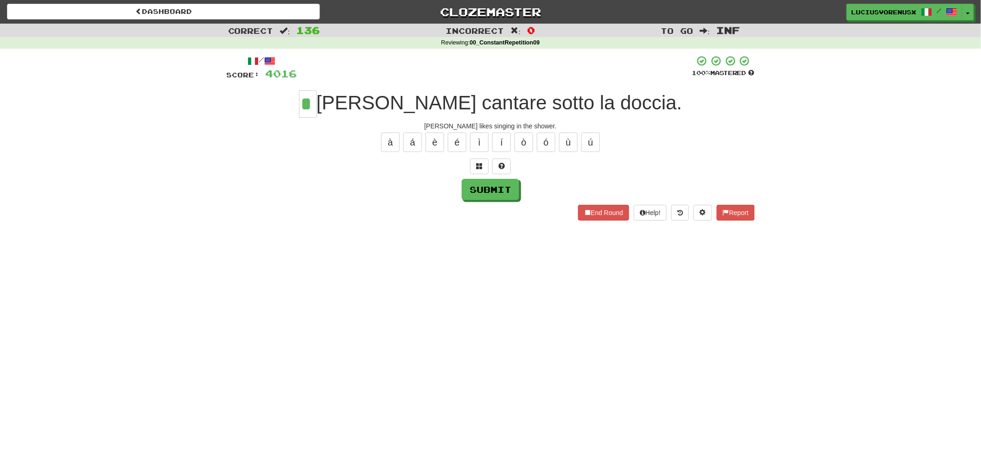
type input "*"
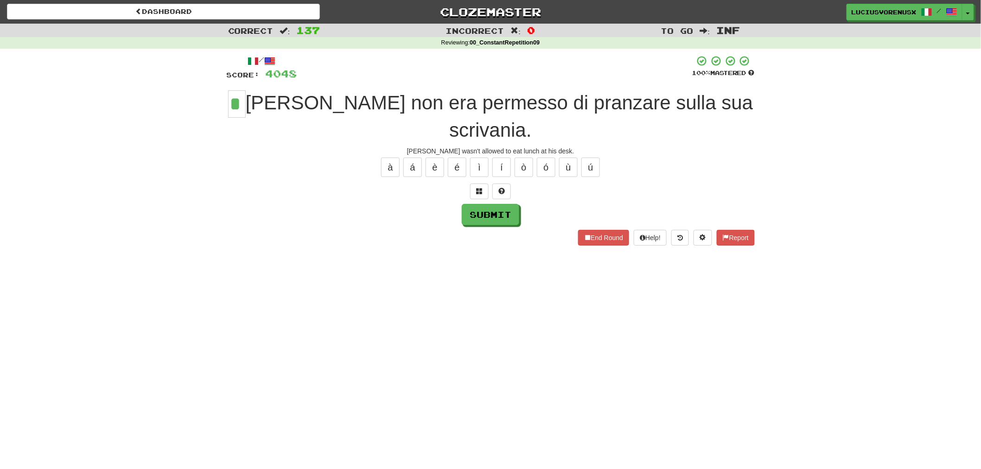
type input "*"
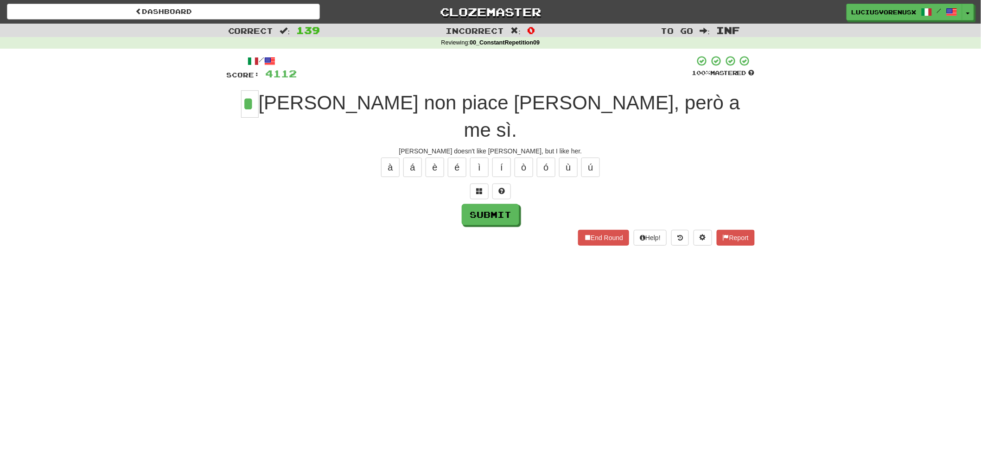
type input "*"
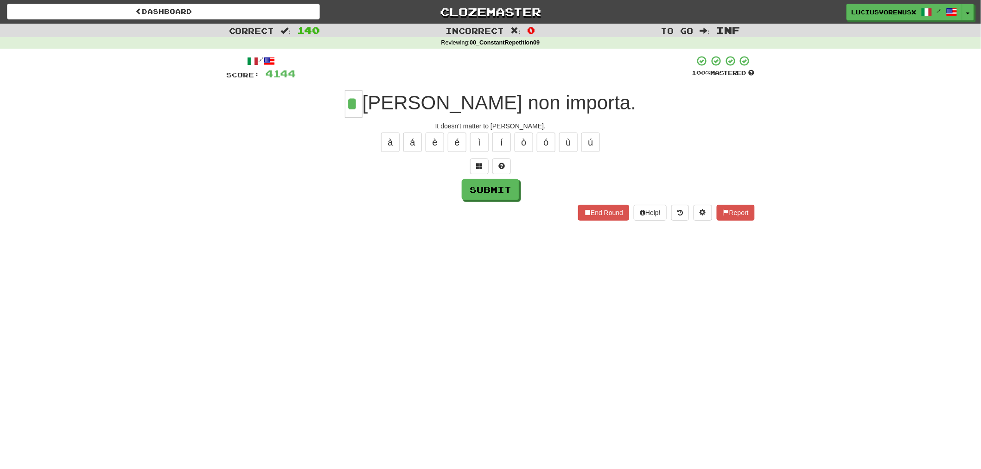
type input "*"
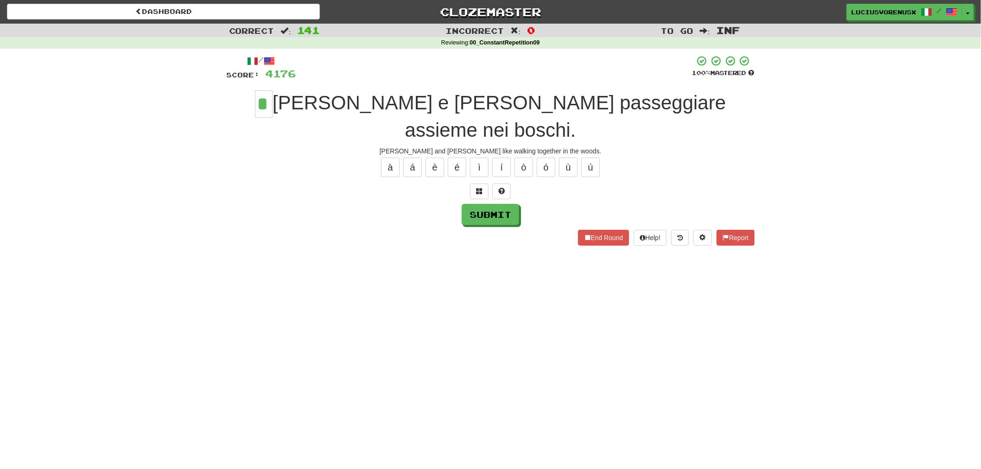
type input "*"
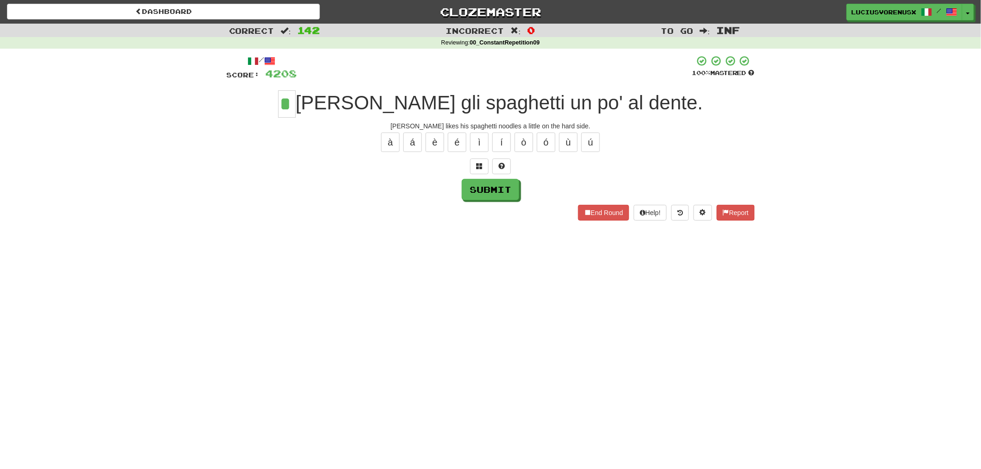
type input "*"
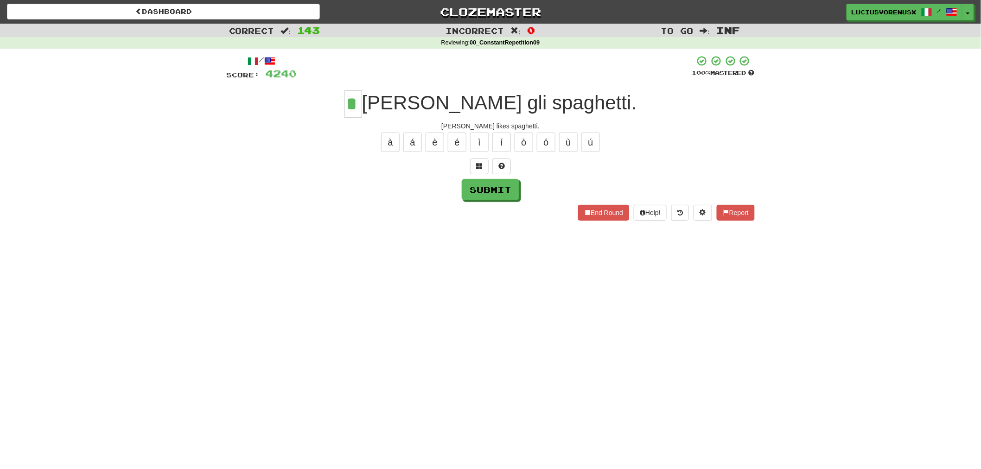
type input "*"
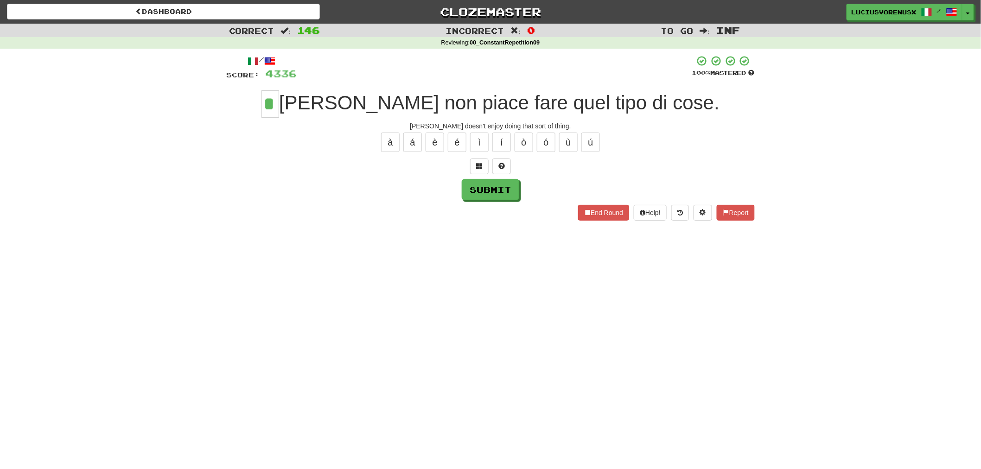
type input "*"
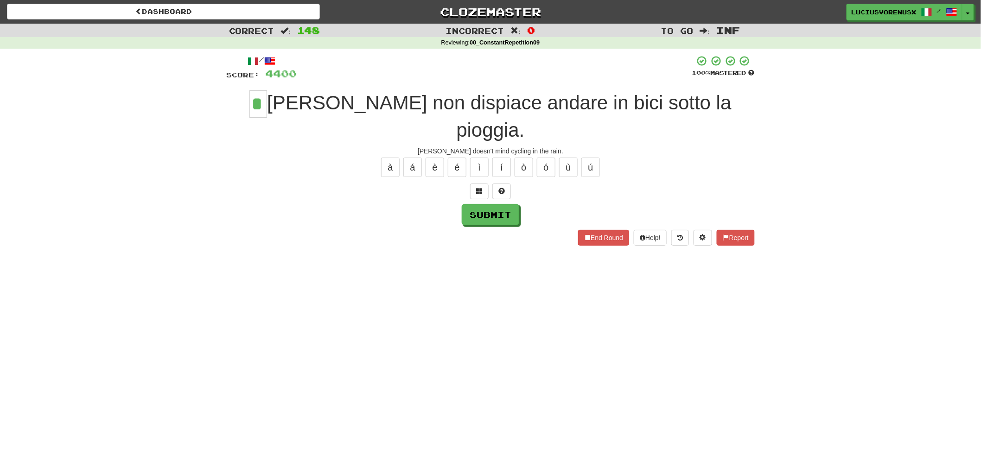
type input "*"
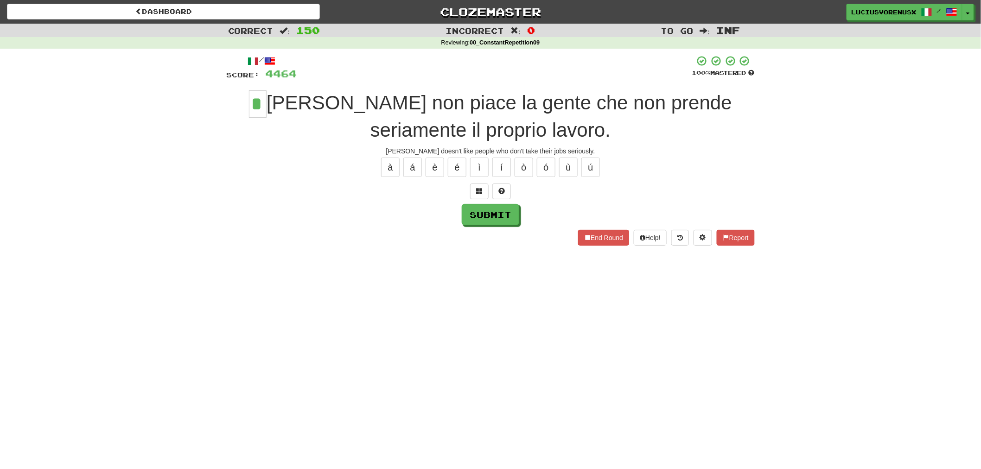
type input "*"
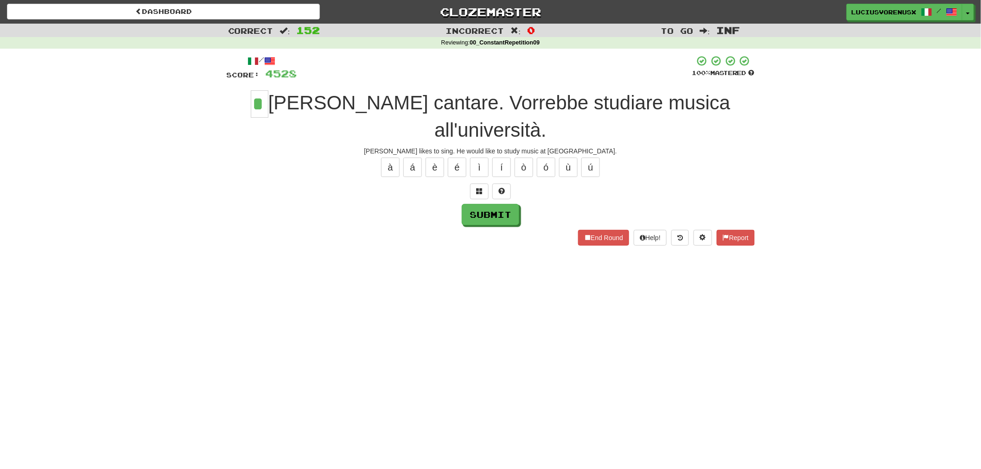
type input "*"
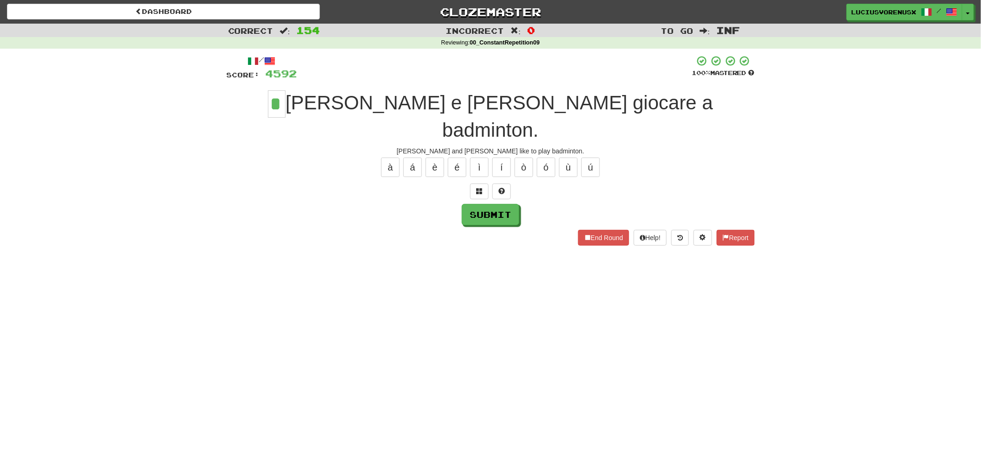
type input "*"
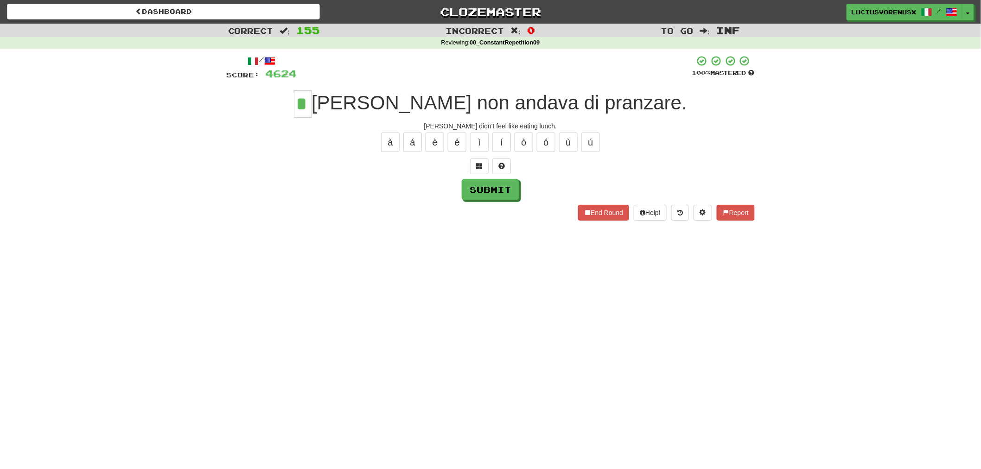
type input "*"
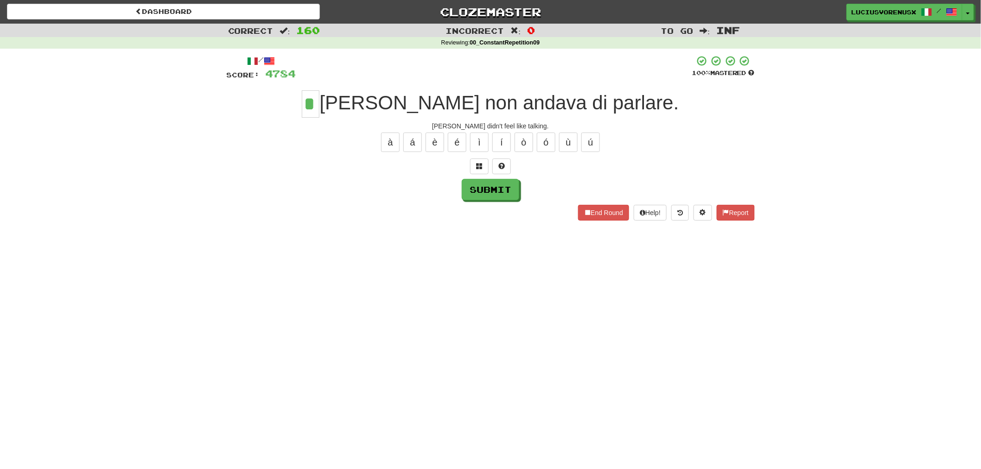
type input "*"
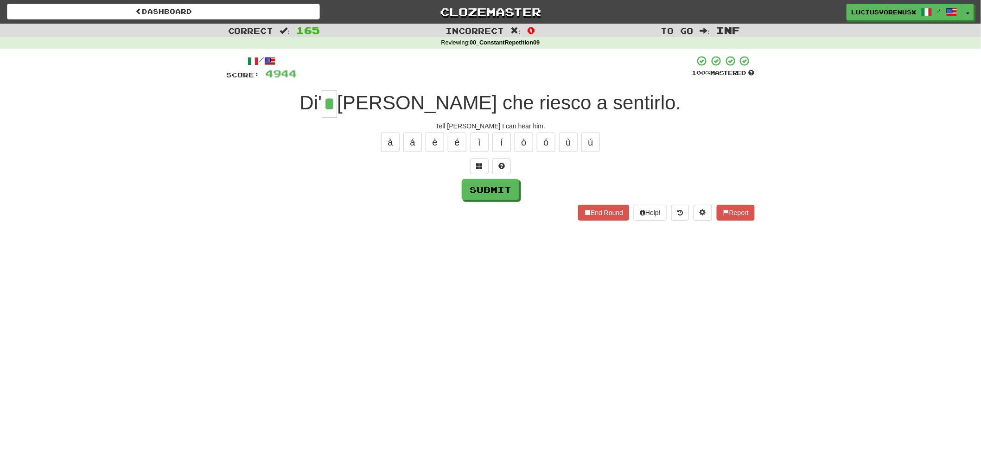
type input "*"
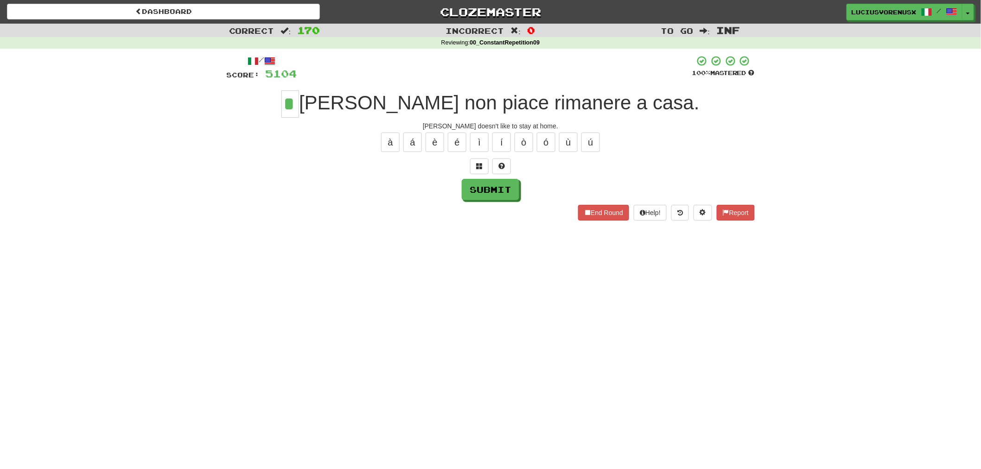
type input "*"
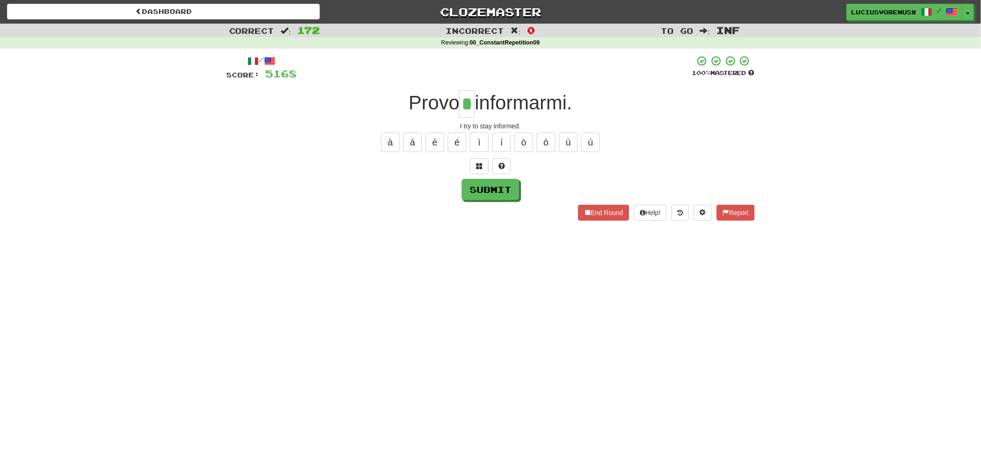
type input "*"
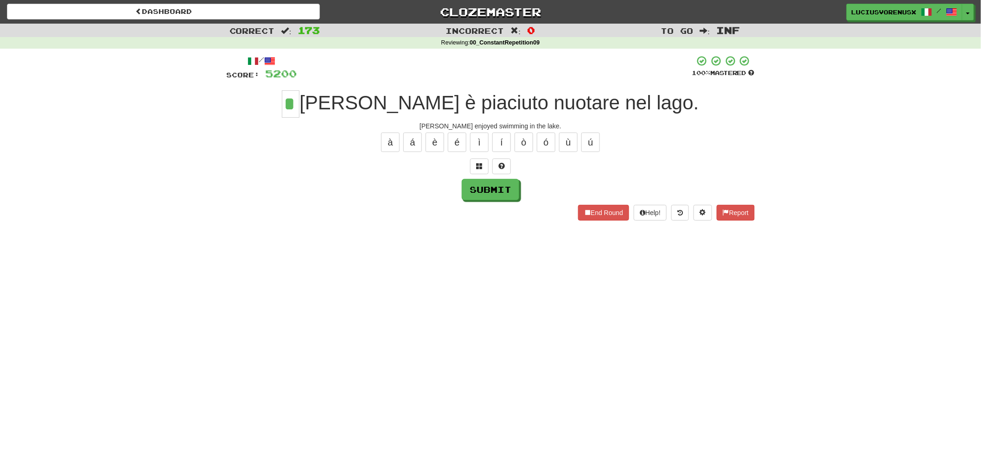
type input "*"
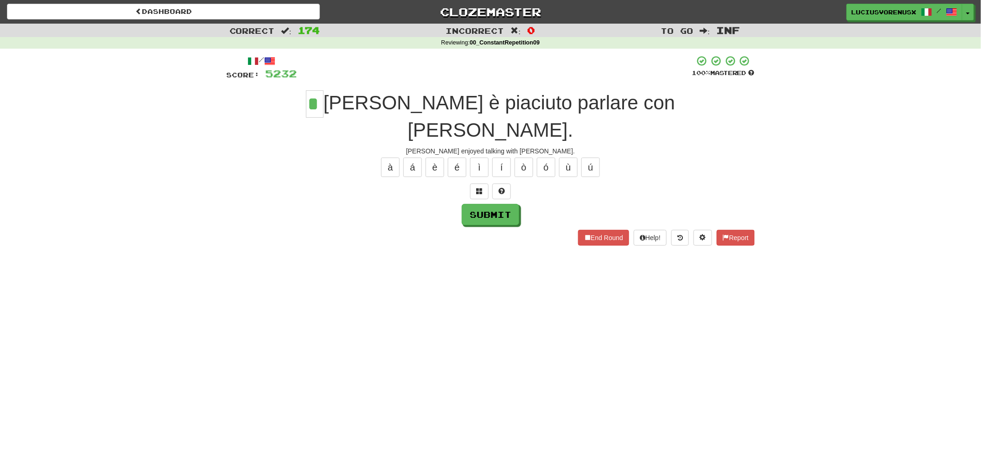
type input "*"
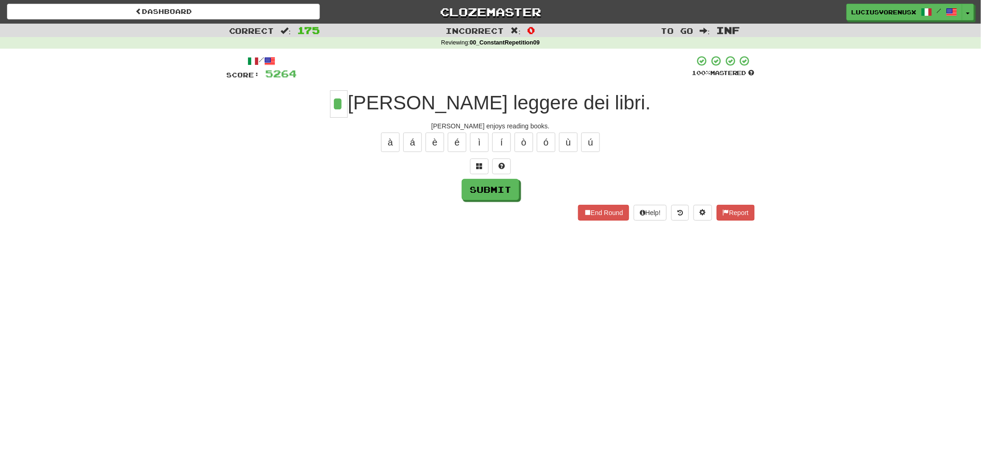
type input "*"
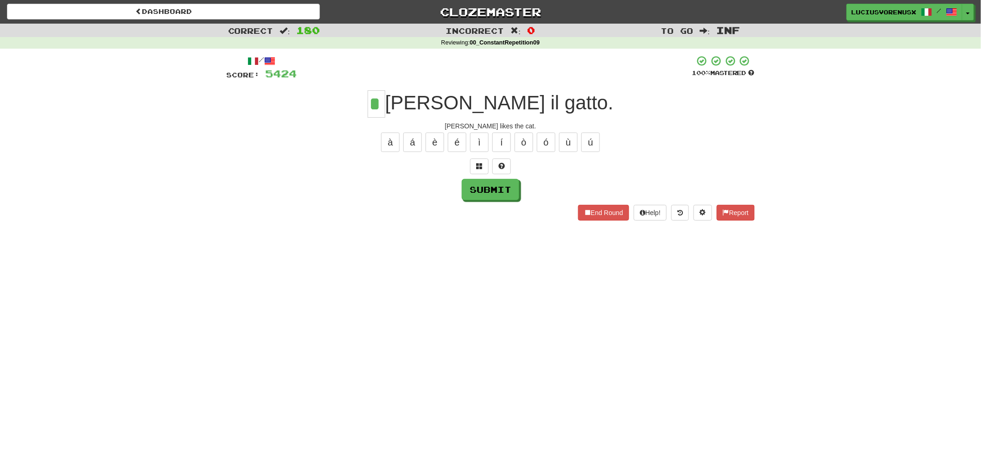
type input "*"
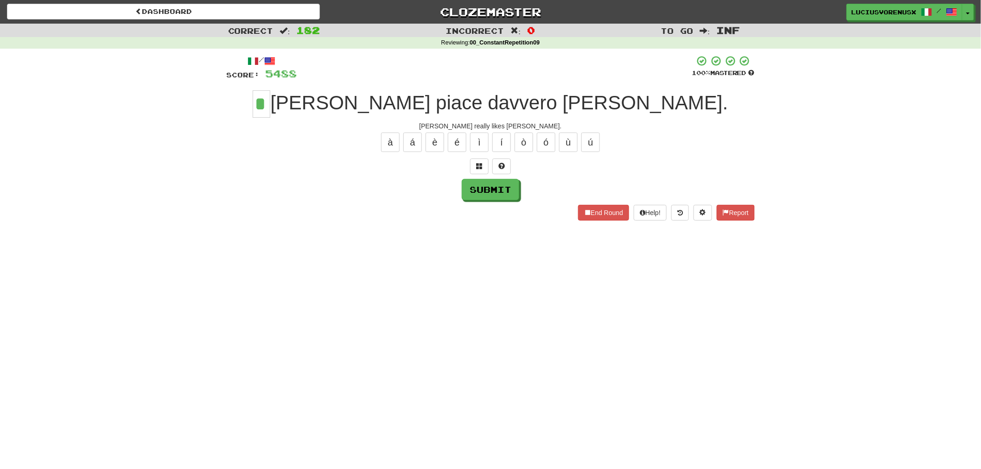
type input "*"
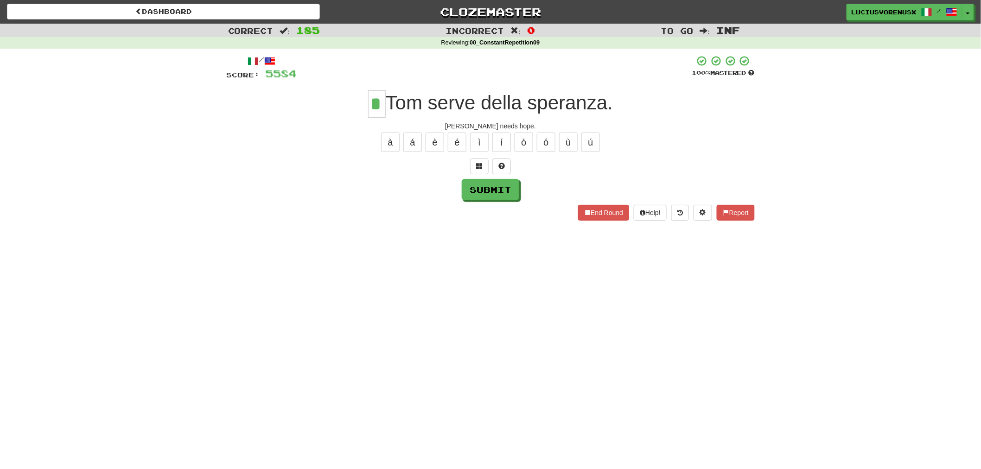
type input "*"
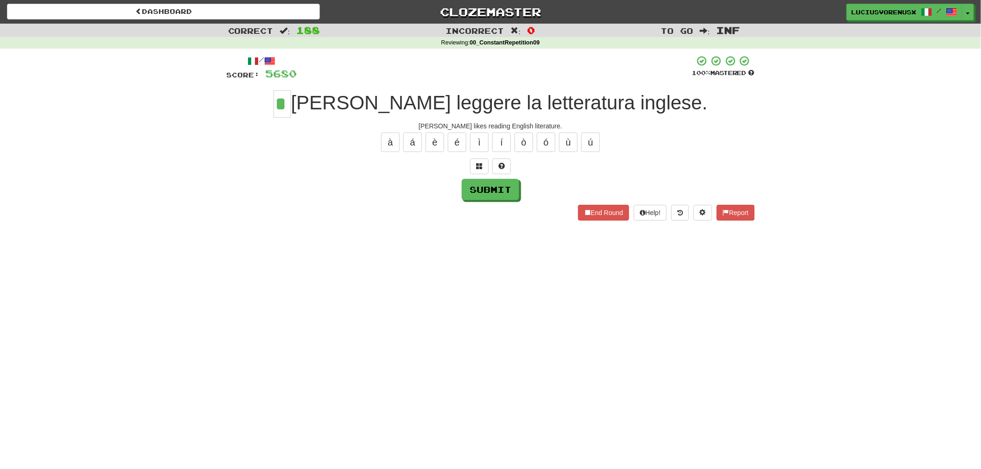
type input "*"
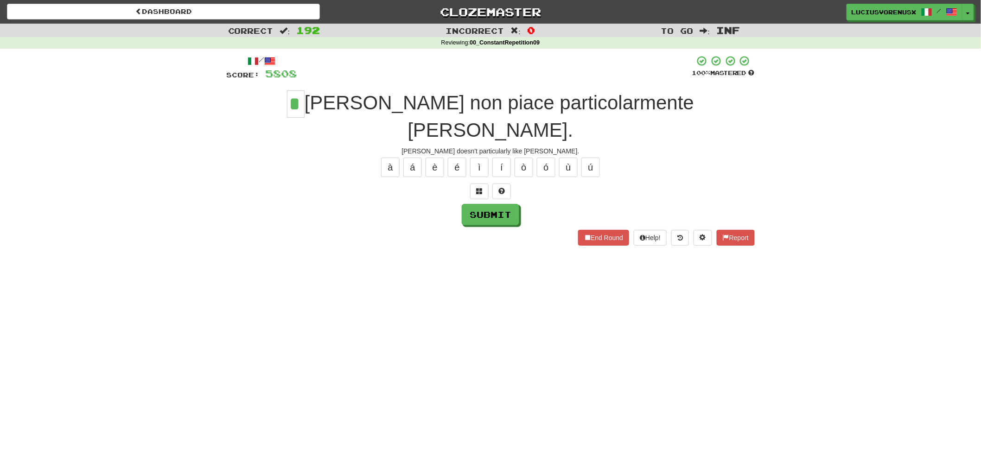
type input "*"
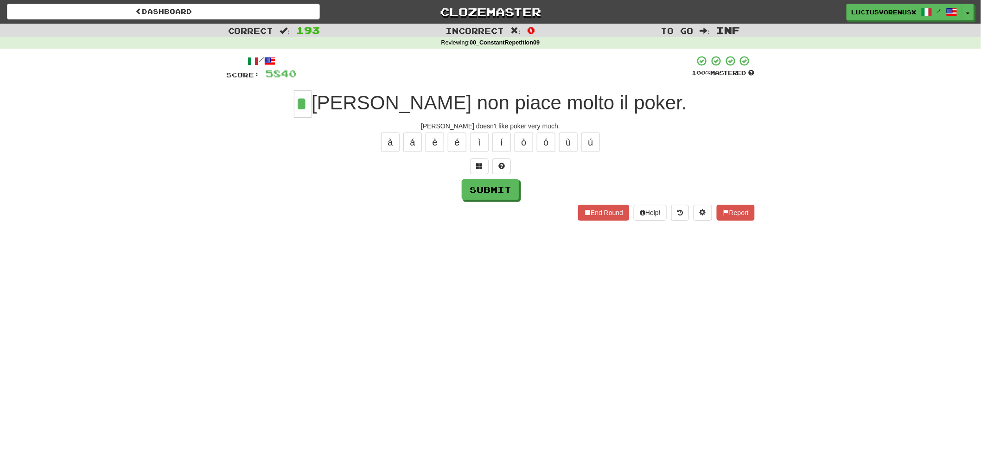
type input "*"
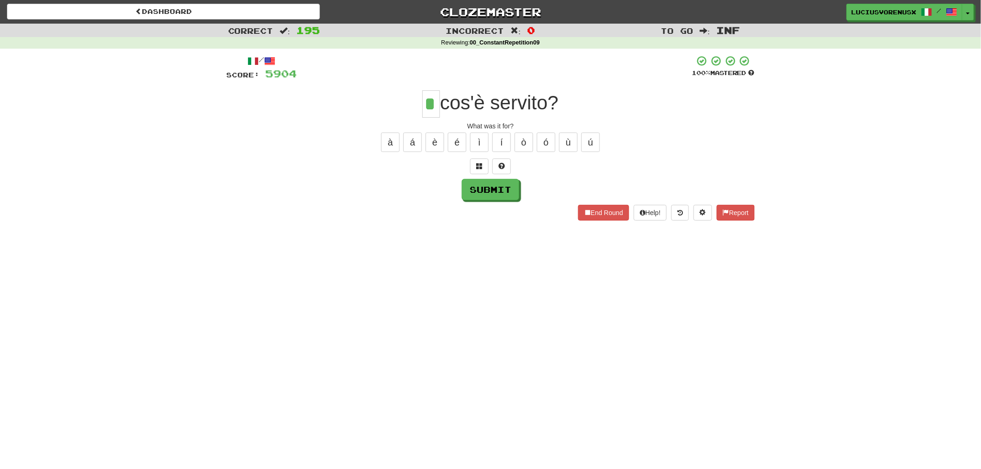
type input "*"
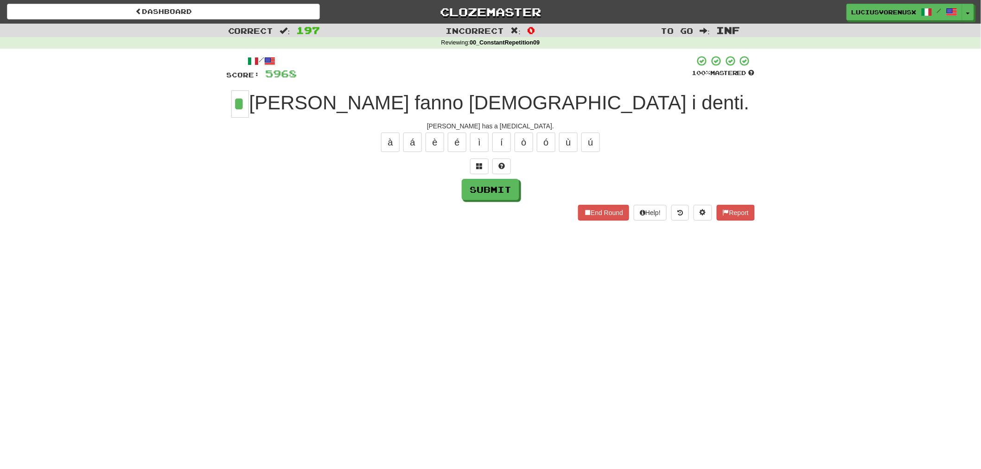
type input "*"
